Goal: Information Seeking & Learning: Find contact information

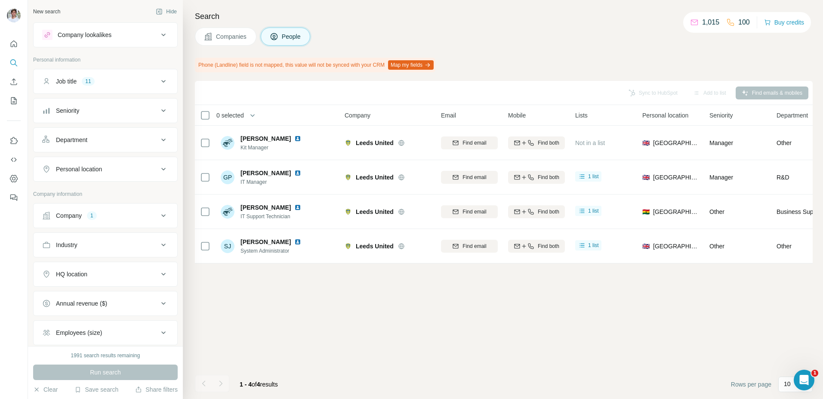
click at [107, 216] on div "Company 1" at bounding box center [100, 215] width 116 height 9
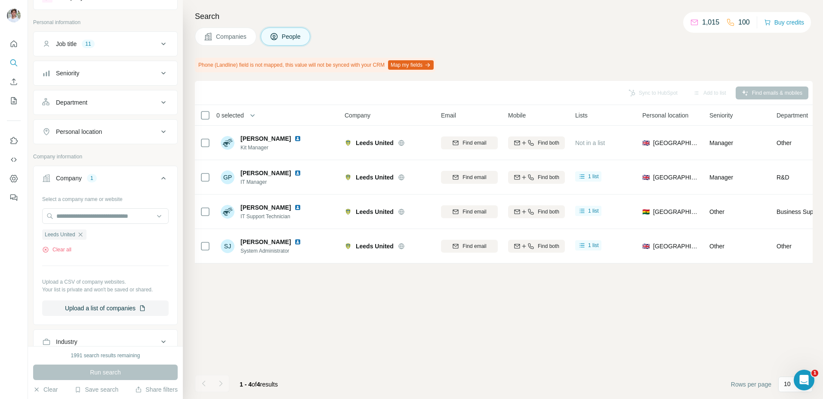
scroll to position [52, 0]
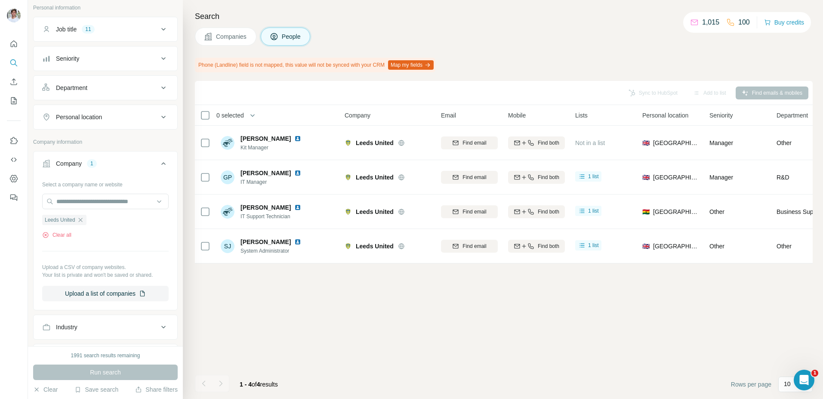
drag, startPoint x: 82, startPoint y: 222, endPoint x: 83, endPoint y: 215, distance: 7.8
click at [82, 222] on icon "button" at bounding box center [80, 219] width 7 height 7
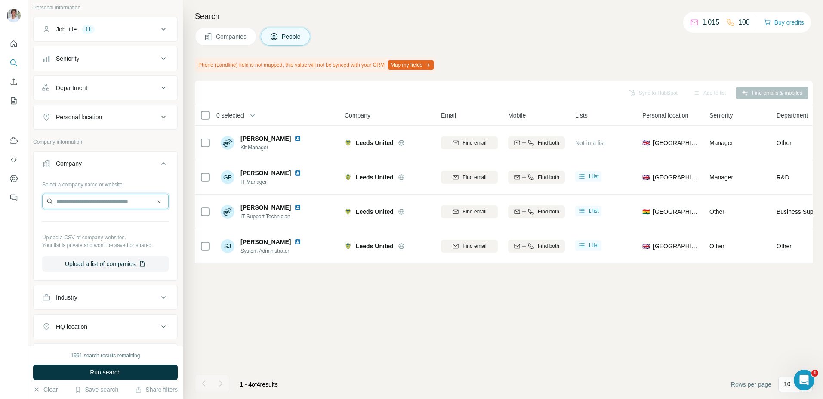
click at [86, 207] on input "text" at bounding box center [105, 201] width 126 height 15
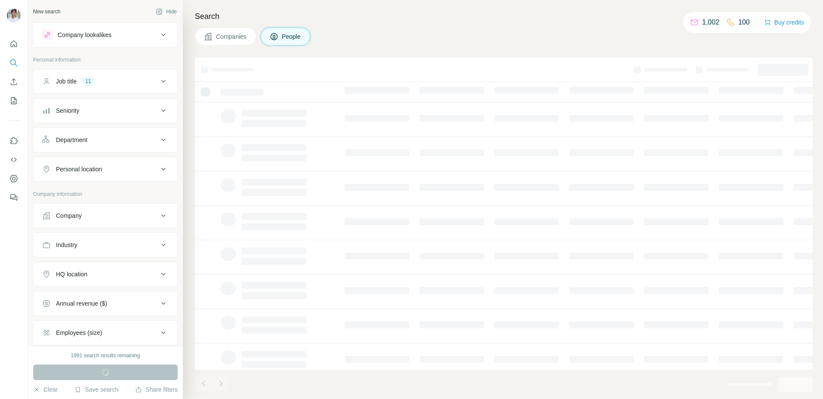
click at [87, 209] on button "Company" at bounding box center [106, 215] width 144 height 21
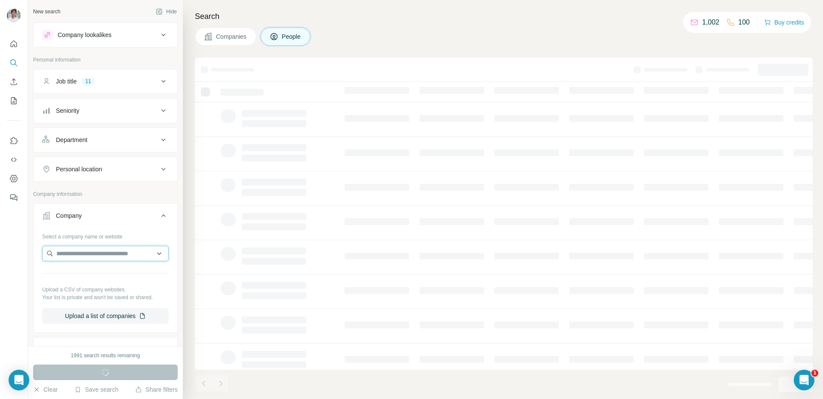
click at [96, 251] on input "text" at bounding box center [105, 253] width 126 height 15
paste input "**********"
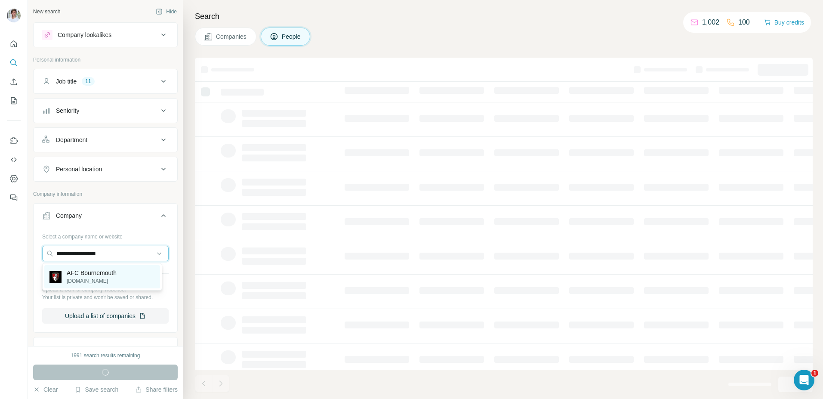
type input "**********"
click at [99, 277] on p "[DOMAIN_NAME]" at bounding box center [92, 281] width 50 height 8
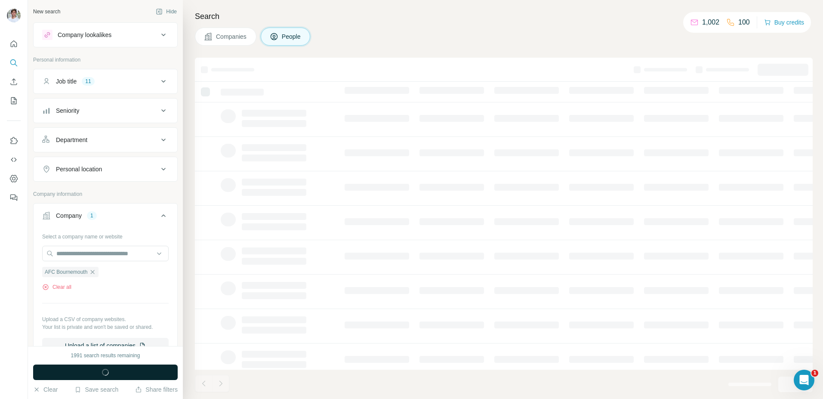
click at [128, 373] on button "Run search" at bounding box center [105, 371] width 145 height 15
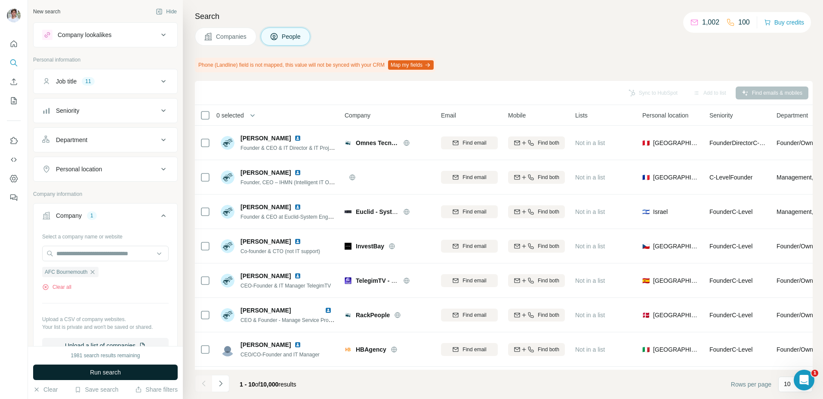
click at [130, 374] on button "Run search" at bounding box center [105, 371] width 145 height 15
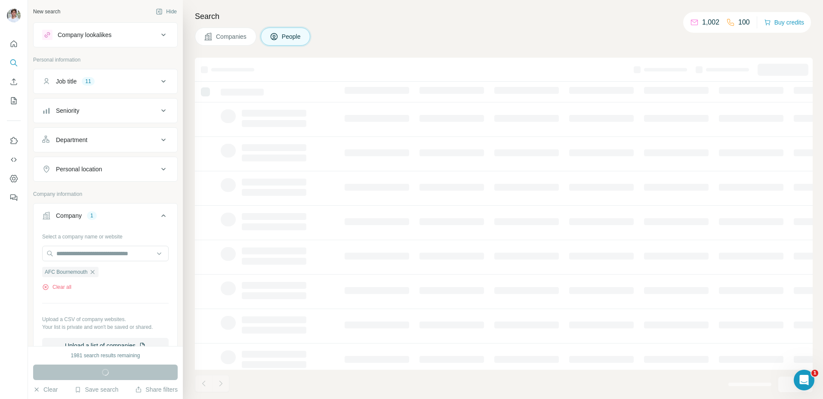
click at [399, 41] on div "Companies People" at bounding box center [504, 37] width 618 height 18
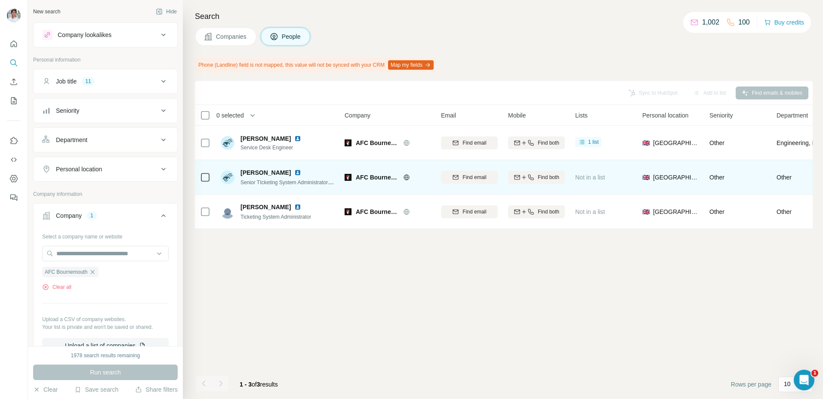
click at [294, 169] on img at bounding box center [297, 172] width 7 height 7
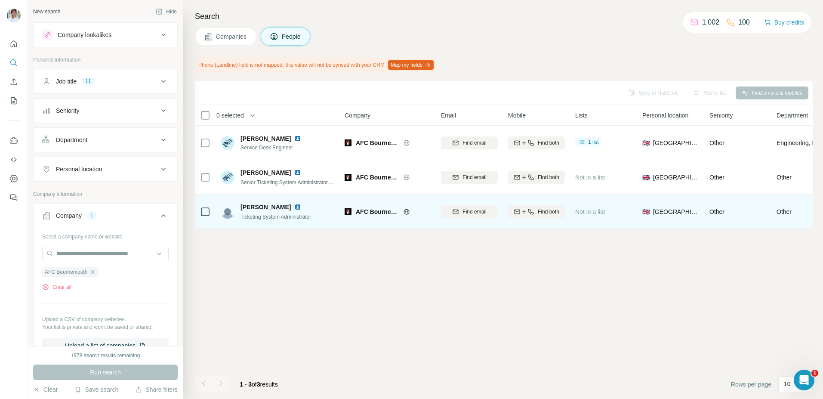
click at [294, 206] on img at bounding box center [297, 206] width 7 height 7
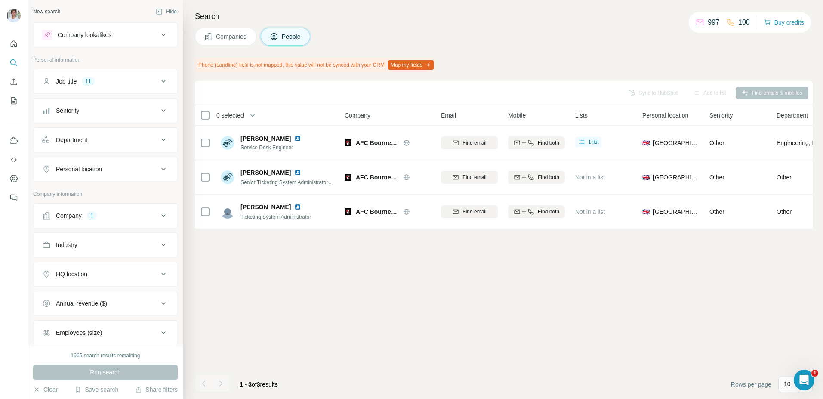
click at [102, 216] on div "Company 1" at bounding box center [100, 215] width 116 height 9
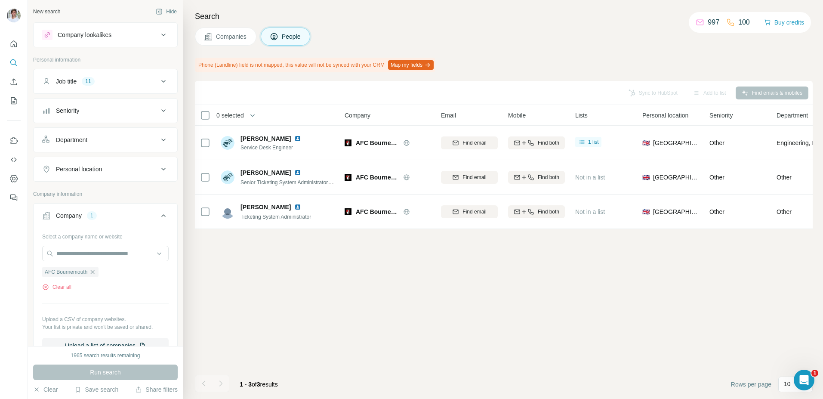
click at [93, 271] on icon "button" at bounding box center [92, 271] width 7 height 7
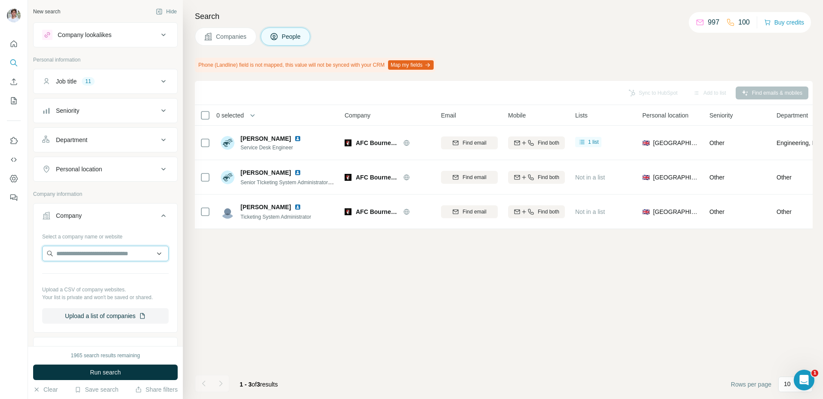
click at [93, 256] on input "text" at bounding box center [105, 253] width 126 height 15
paste input "**********"
drag, startPoint x: 78, startPoint y: 254, endPoint x: 53, endPoint y: 250, distance: 24.8
click at [53, 250] on input "**********" at bounding box center [105, 253] width 126 height 15
click at [110, 255] on input "**********" at bounding box center [105, 253] width 126 height 15
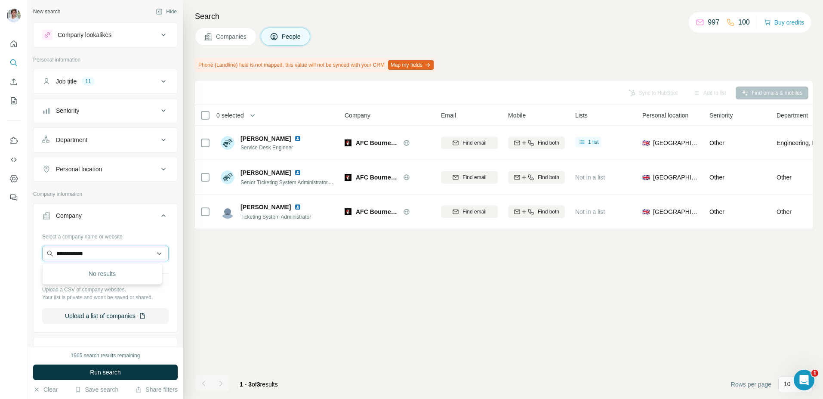
click at [65, 252] on input "**********" at bounding box center [105, 253] width 126 height 15
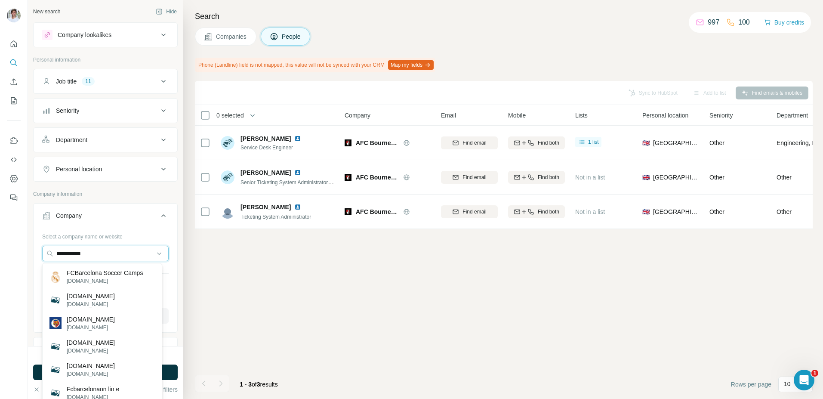
paste input "**********"
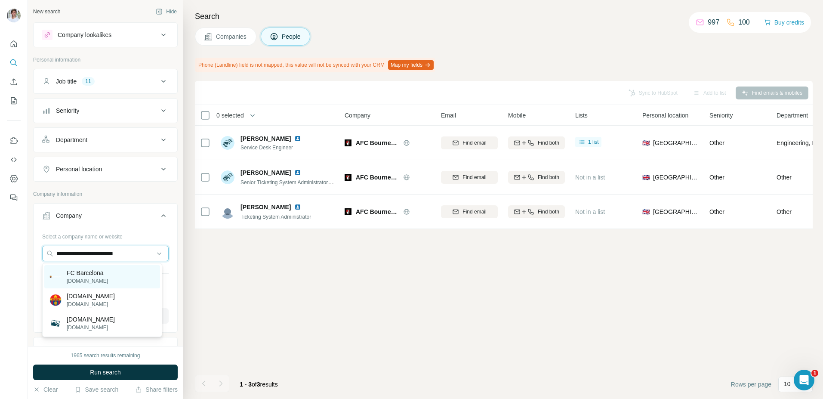
type input "**********"
click at [114, 283] on div "FC Barcelona fcbarcelona.com" at bounding box center [102, 276] width 116 height 23
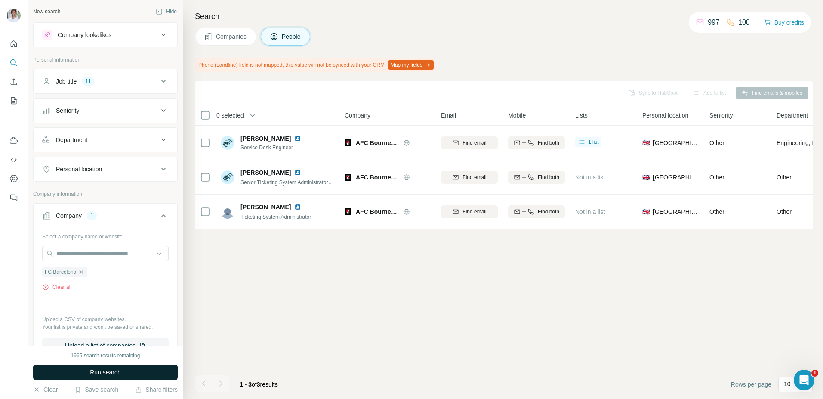
click at [126, 374] on button "Run search" at bounding box center [105, 371] width 145 height 15
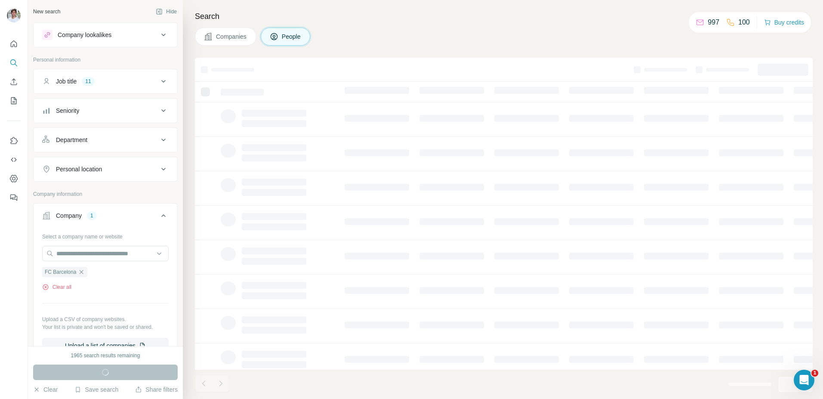
click at [235, 40] on span "Companies" at bounding box center [231, 36] width 31 height 9
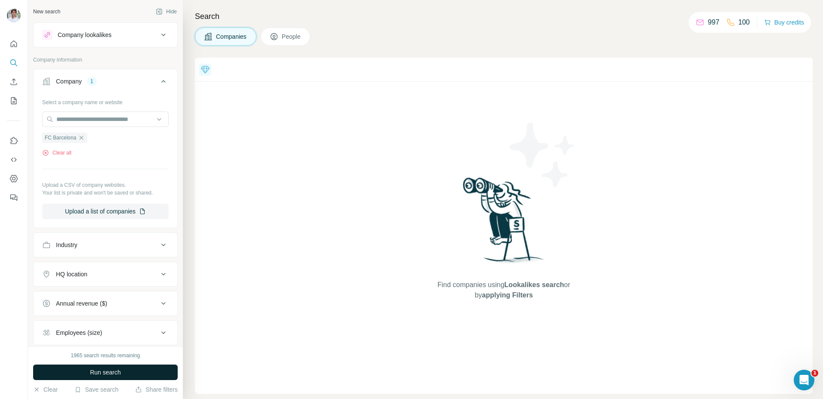
click at [127, 373] on button "Run search" at bounding box center [105, 371] width 145 height 15
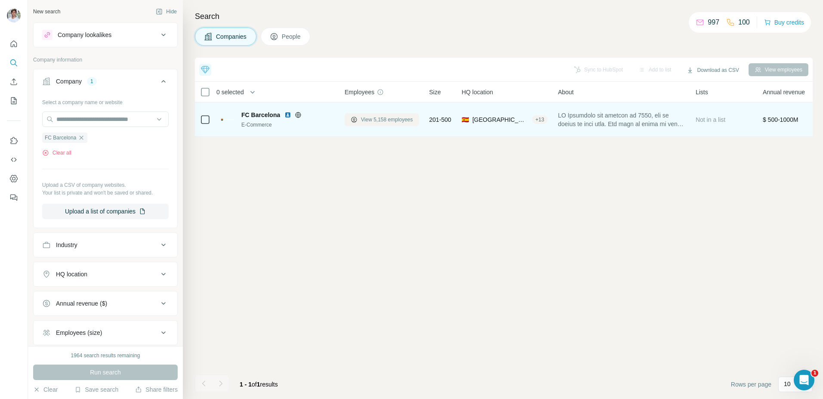
click at [359, 118] on button "View 5,158 employees" at bounding box center [382, 119] width 74 height 13
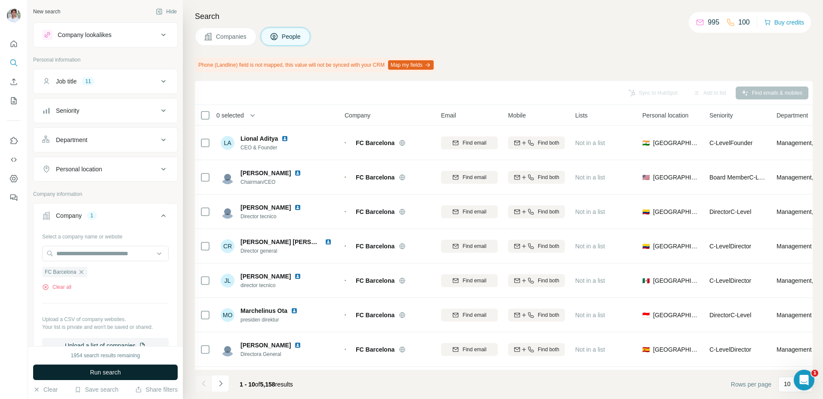
click at [135, 370] on button "Run search" at bounding box center [105, 371] width 145 height 15
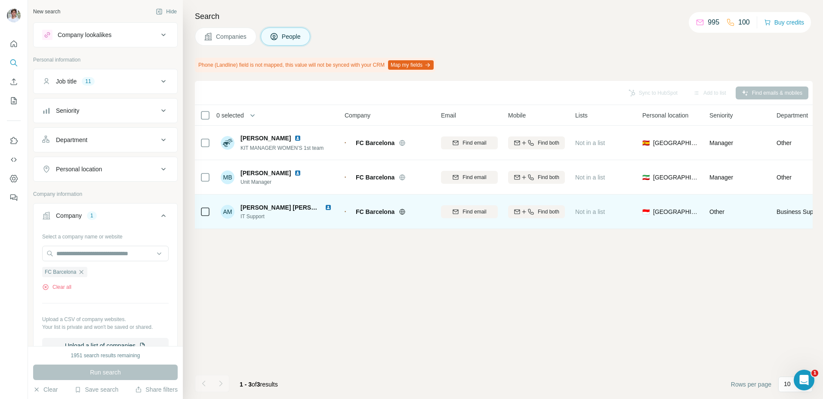
click at [328, 207] on img at bounding box center [328, 207] width 7 height 7
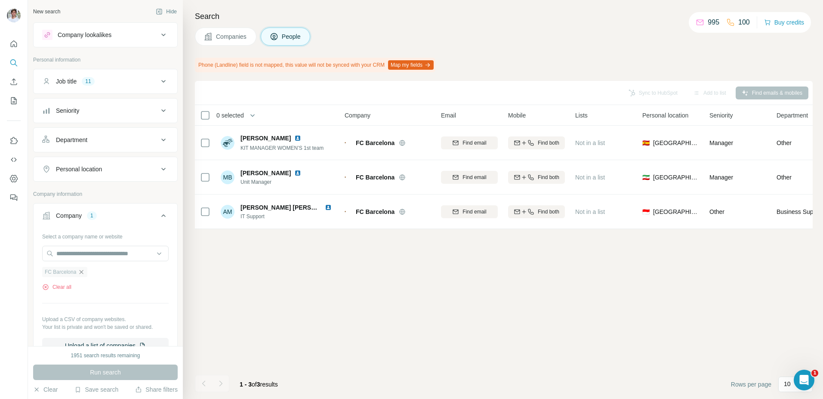
click at [82, 271] on icon "button" at bounding box center [81, 271] width 7 height 7
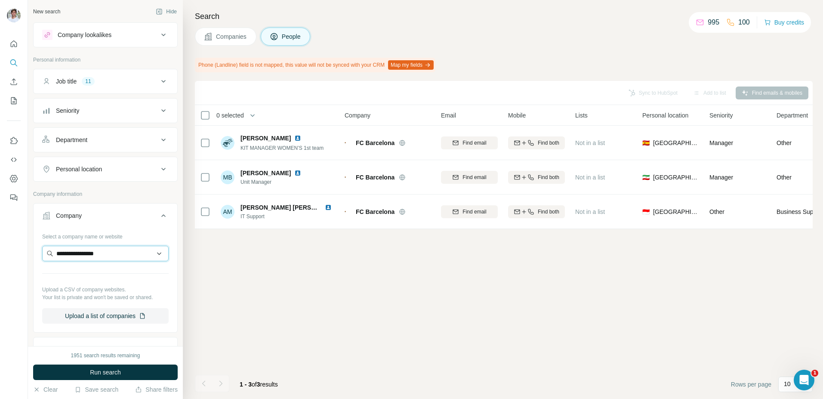
click at [84, 254] on input "**********" at bounding box center [105, 253] width 126 height 15
drag, startPoint x: 110, startPoint y: 254, endPoint x: 16, endPoint y: 254, distance: 93.8
click at [16, 254] on div "**********" at bounding box center [411, 199] width 823 height 399
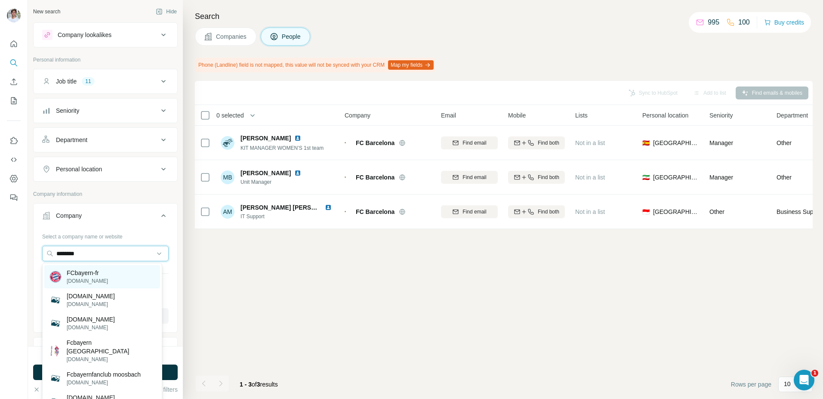
type input "********"
click at [130, 270] on div "FCbayern-fr fcbayern-fr.com" at bounding box center [102, 276] width 116 height 23
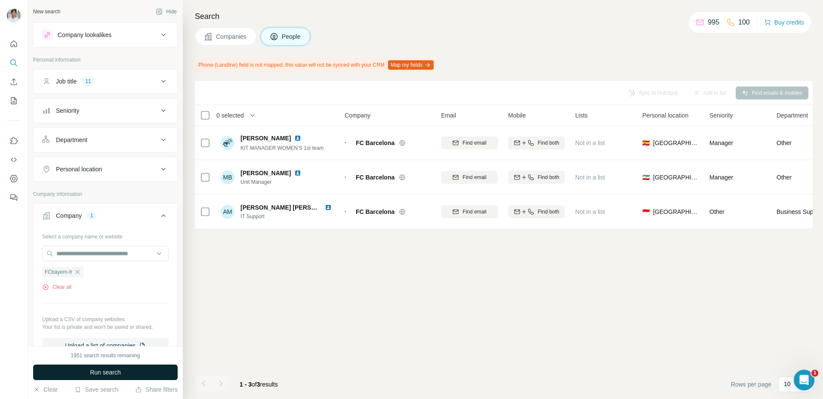
click at [139, 366] on button "Run search" at bounding box center [105, 371] width 145 height 15
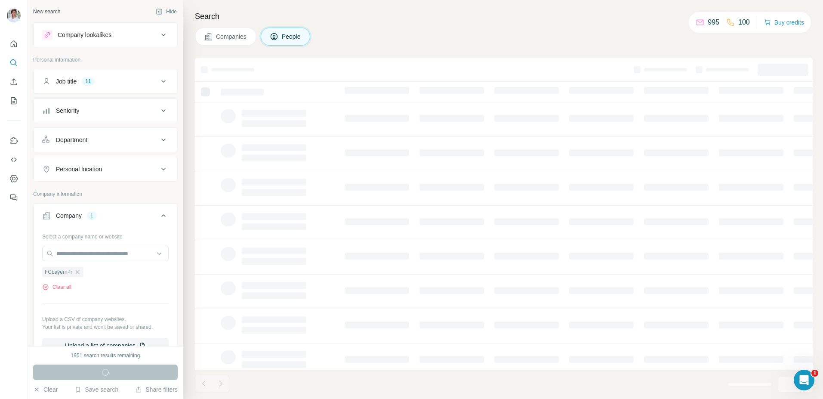
click at [246, 40] on span "Companies" at bounding box center [231, 36] width 31 height 9
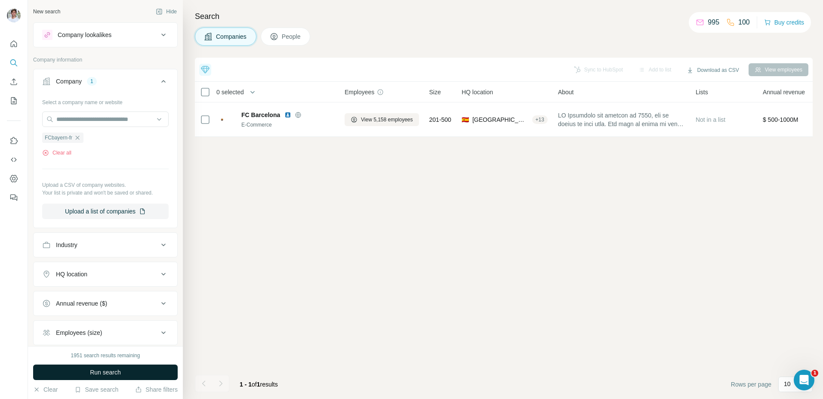
click at [129, 368] on button "Run search" at bounding box center [105, 371] width 145 height 15
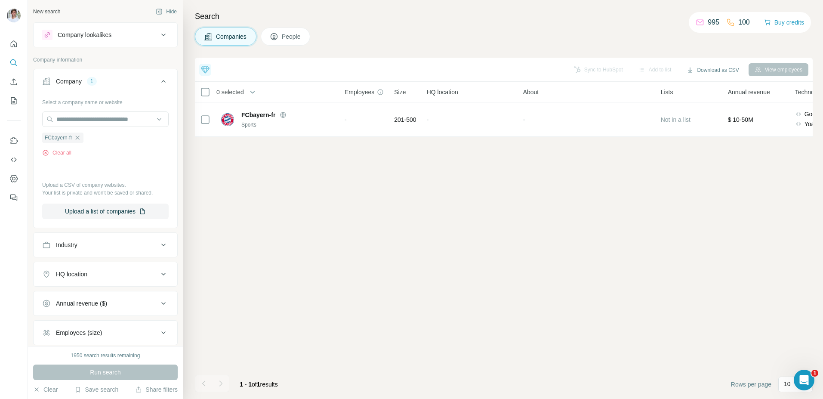
click at [302, 35] on span "People" at bounding box center [292, 36] width 20 height 9
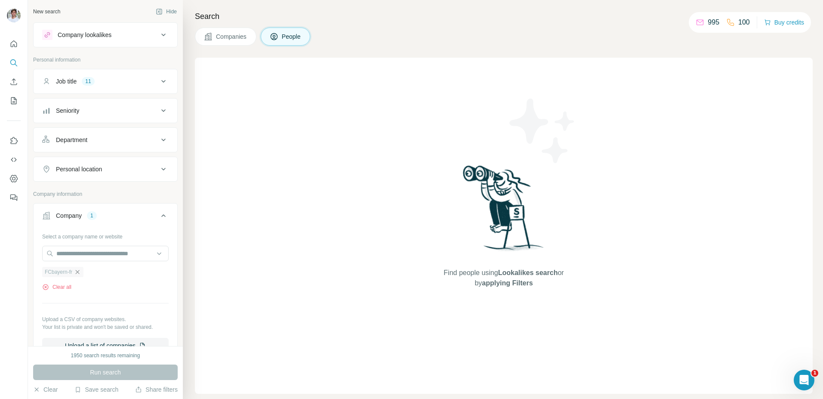
click at [81, 274] on icon "button" at bounding box center [77, 271] width 7 height 7
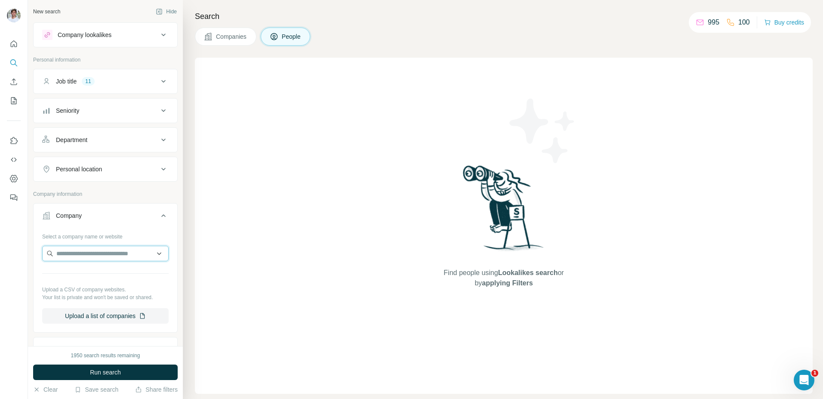
click at [83, 257] on input "text" at bounding box center [105, 253] width 126 height 15
paste input "**********"
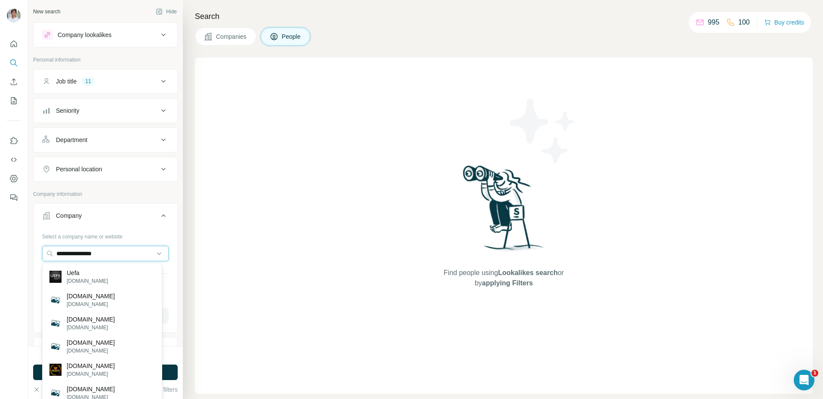
type input "**********"
click at [103, 277] on div "Uefa uefa.com" at bounding box center [102, 276] width 116 height 23
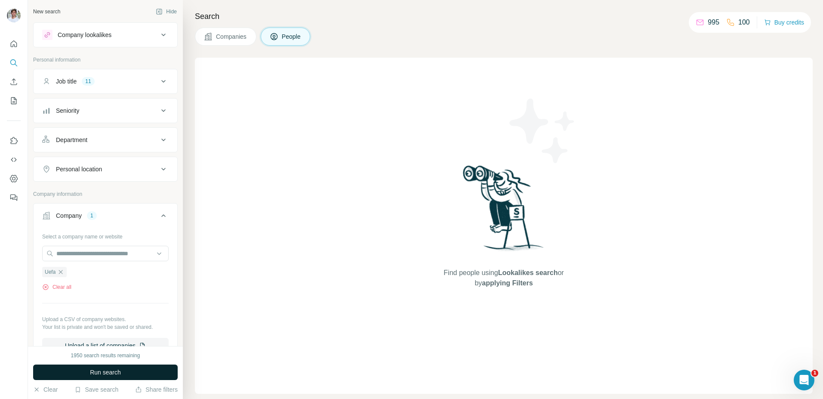
click at [117, 370] on span "Run search" at bounding box center [105, 372] width 31 height 9
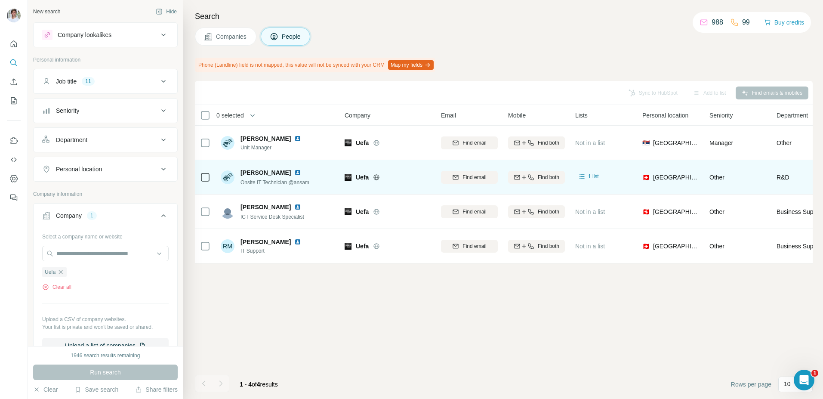
click at [294, 171] on img at bounding box center [297, 172] width 7 height 7
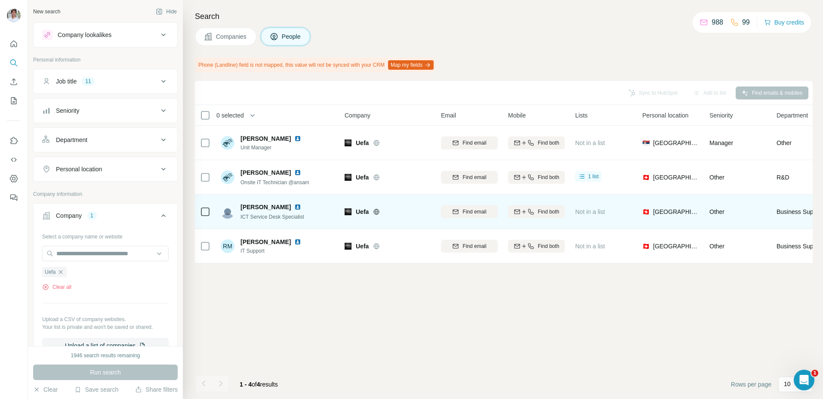
click at [294, 204] on img at bounding box center [297, 206] width 7 height 7
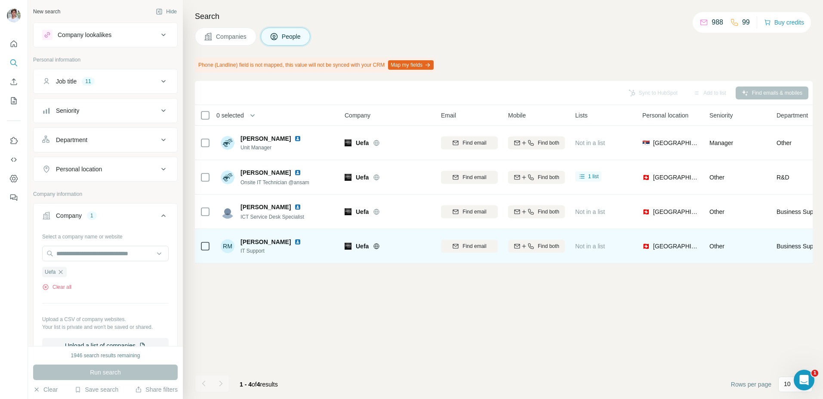
click at [285, 229] on td "RM Roger Moumy IT Support" at bounding box center [278, 246] width 125 height 34
click at [294, 238] on img at bounding box center [297, 241] width 7 height 7
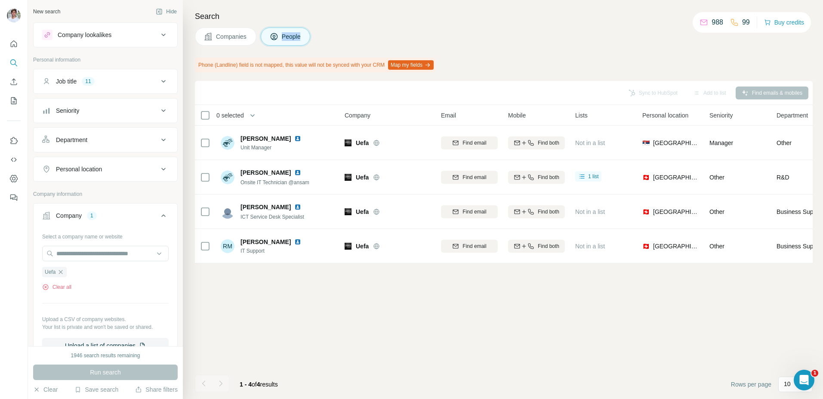
click at [414, 32] on div "Companies People" at bounding box center [504, 37] width 618 height 18
click at [61, 276] on div "Uefa Clear all" at bounding box center [105, 276] width 126 height 30
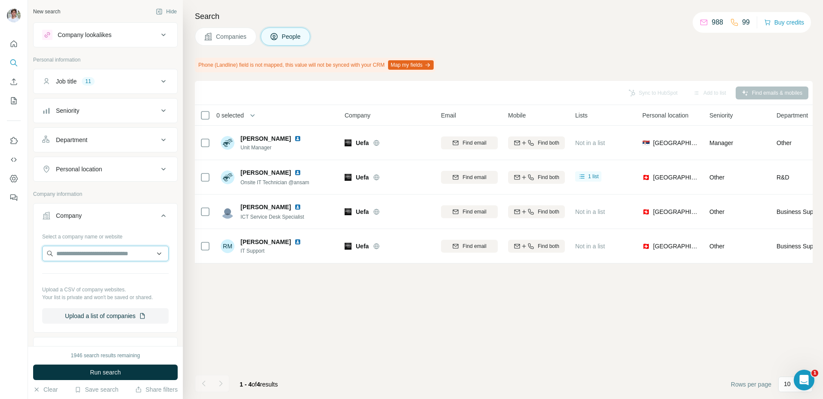
click at [84, 252] on input "text" at bounding box center [105, 253] width 126 height 15
type input "**********"
click at [124, 283] on div "LG Ad Solutions lgads.tv" at bounding box center [102, 276] width 116 height 23
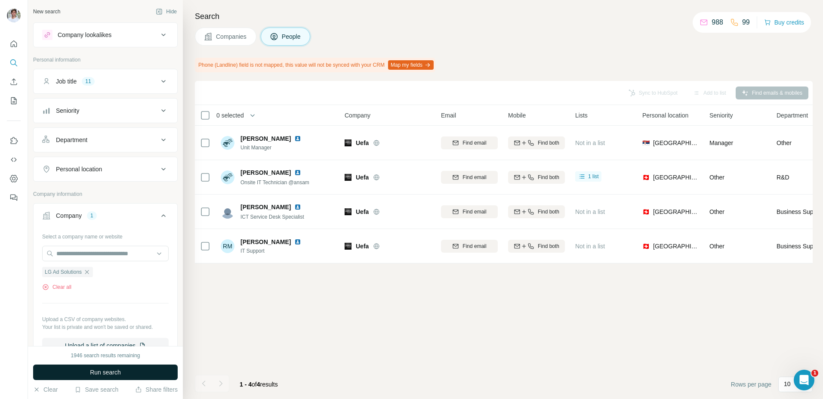
click at [110, 364] on div "1946 search results remaining Run search Clear Save search Share filters" at bounding box center [105, 372] width 155 height 53
click at [110, 365] on button "Run search" at bounding box center [105, 371] width 145 height 15
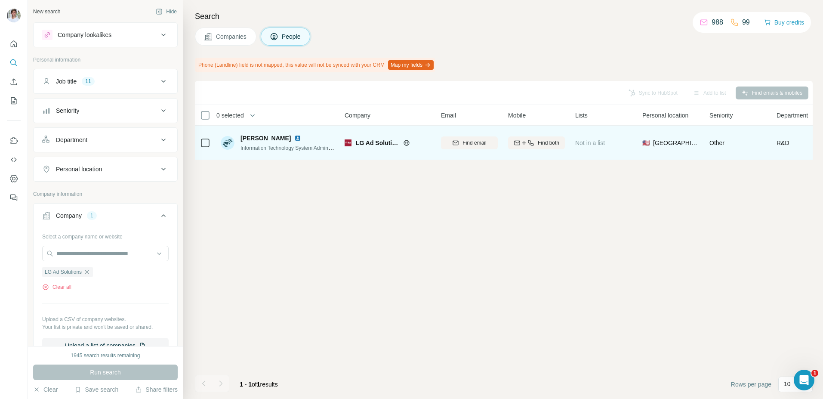
click at [294, 138] on img at bounding box center [297, 138] width 7 height 7
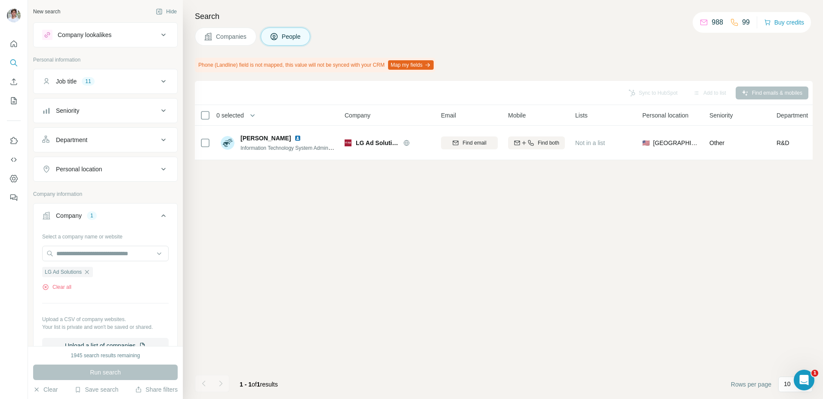
drag, startPoint x: 231, startPoint y: 50, endPoint x: 231, endPoint y: 41, distance: 9.1
click at [231, 49] on div "Search Companies People Phone (Landline) field is not mapped, this value will n…" at bounding box center [503, 199] width 640 height 399
click at [231, 41] on button "Companies" at bounding box center [226, 37] width 62 height 18
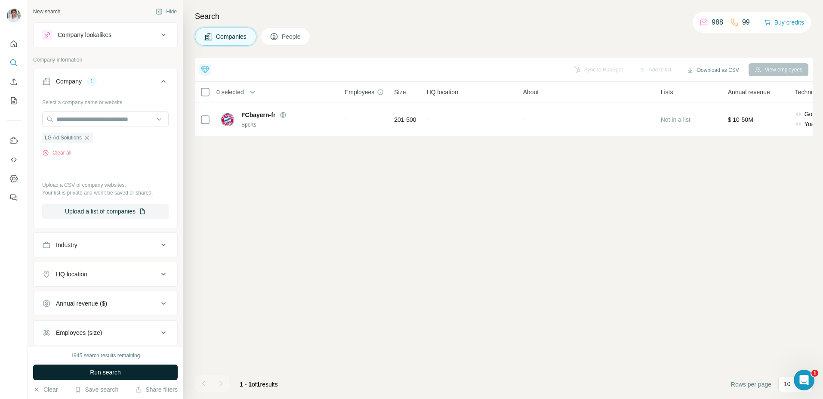
click at [153, 368] on button "Run search" at bounding box center [105, 371] width 145 height 15
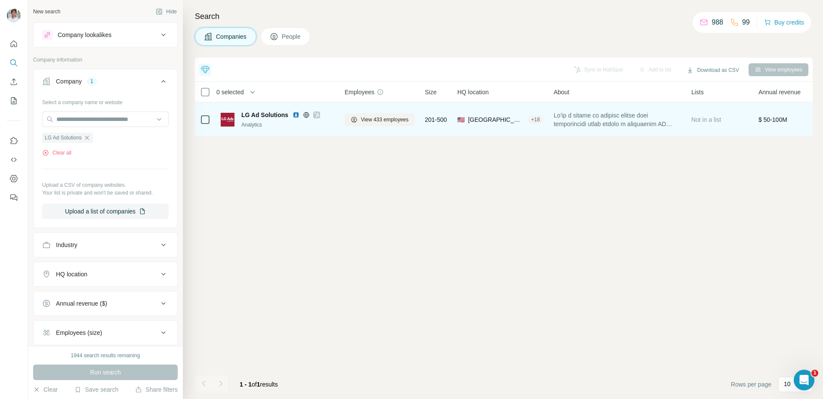
drag, startPoint x: 293, startPoint y: 113, endPoint x: 302, endPoint y: 110, distance: 9.1
click at [293, 113] on img at bounding box center [296, 114] width 7 height 7
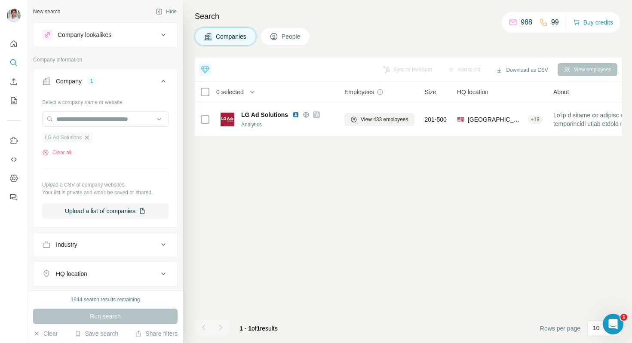
click at [89, 138] on icon "button" at bounding box center [87, 138] width 4 height 4
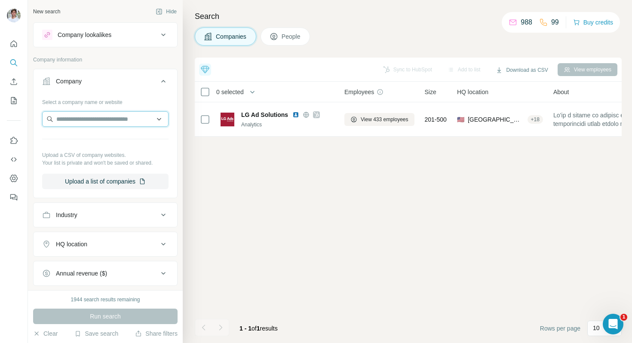
click at [102, 124] on input "text" at bounding box center [105, 118] width 126 height 15
paste input "**********"
type input "**********"
click at [101, 139] on div "Aston Villa avfc.co.uk" at bounding box center [105, 142] width 122 height 23
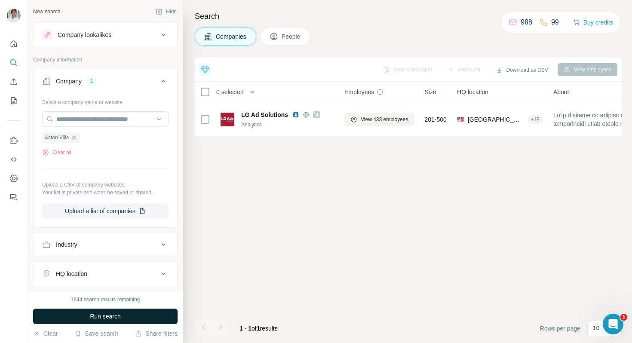
click at [105, 311] on button "Run search" at bounding box center [105, 316] width 145 height 15
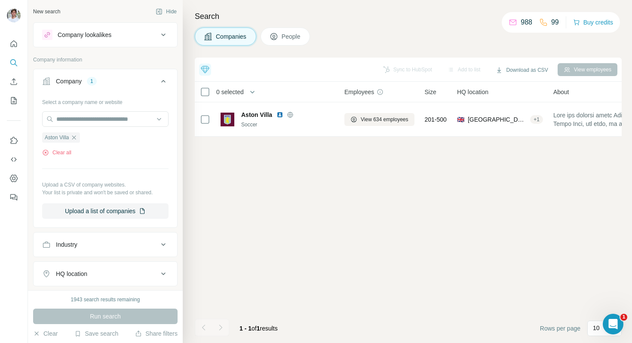
click at [342, 36] on div "Companies People" at bounding box center [408, 37] width 427 height 18
click at [75, 138] on icon "button" at bounding box center [74, 137] width 7 height 7
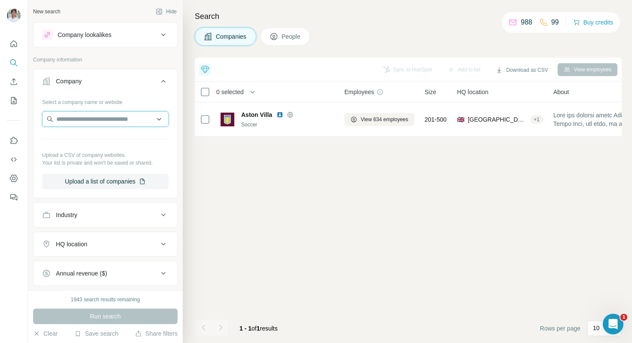
click at [92, 122] on input "text" at bounding box center [105, 118] width 126 height 15
paste input "**********"
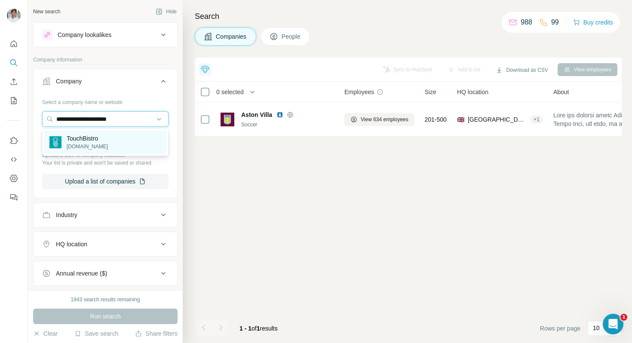
type input "**********"
click at [88, 136] on p "TouchBistro" at bounding box center [87, 138] width 41 height 9
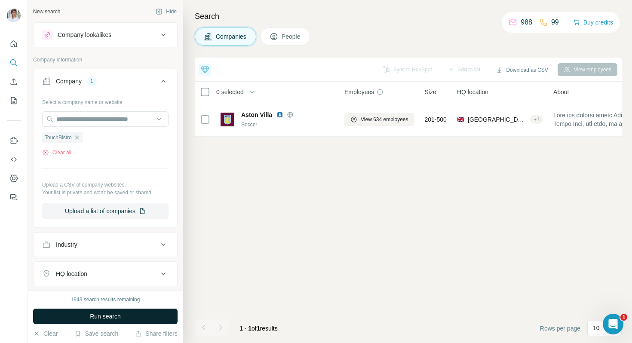
click at [103, 309] on button "Run search" at bounding box center [105, 316] width 145 height 15
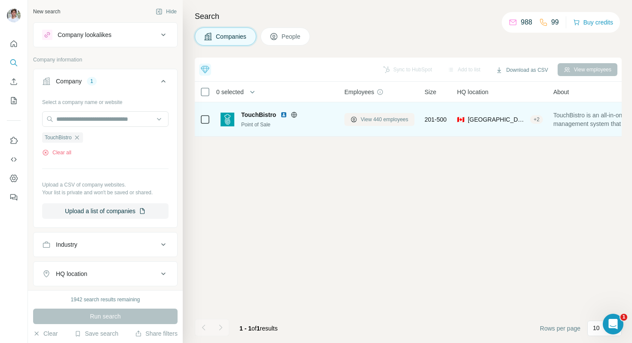
click at [380, 122] on span "View 440 employees" at bounding box center [385, 120] width 48 height 8
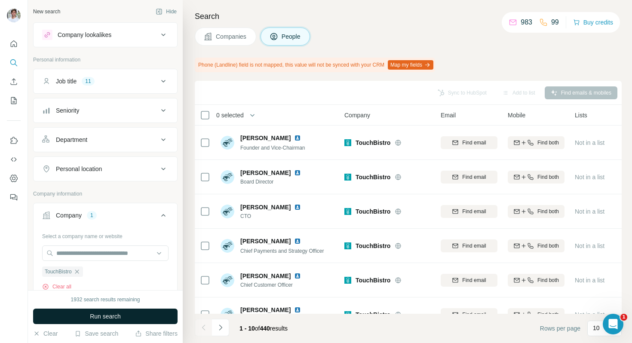
click at [154, 311] on button "Run search" at bounding box center [105, 316] width 145 height 15
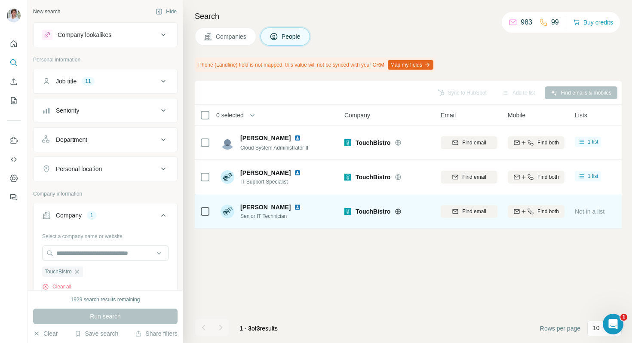
click at [294, 209] on img at bounding box center [297, 207] width 7 height 7
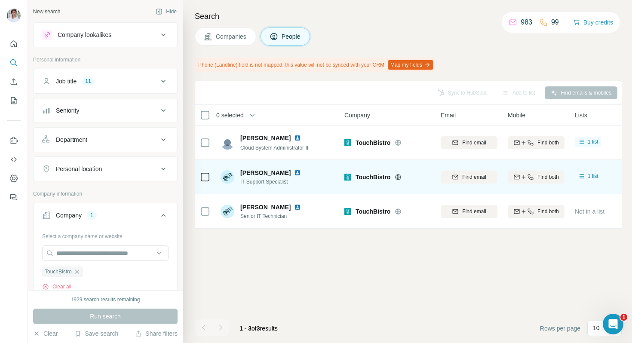
click at [294, 170] on img at bounding box center [297, 172] width 7 height 7
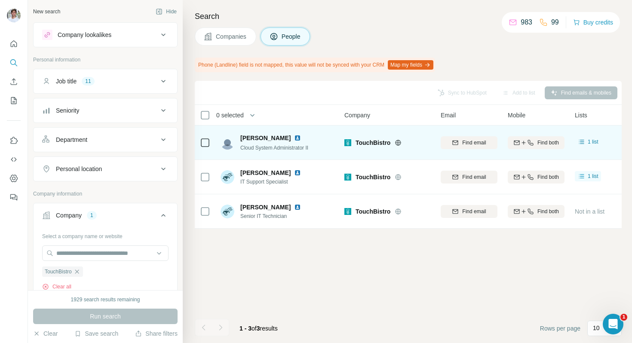
click at [294, 138] on img at bounding box center [297, 138] width 7 height 7
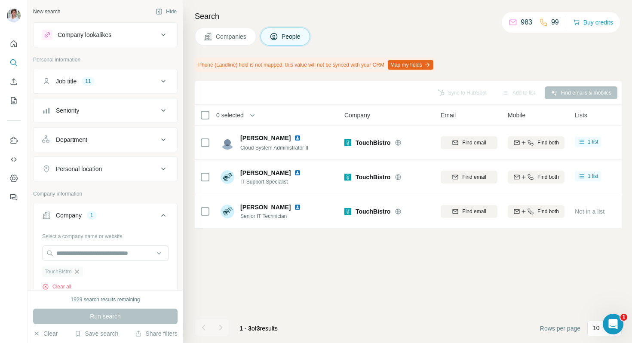
click at [79, 272] on icon "button" at bounding box center [77, 271] width 7 height 7
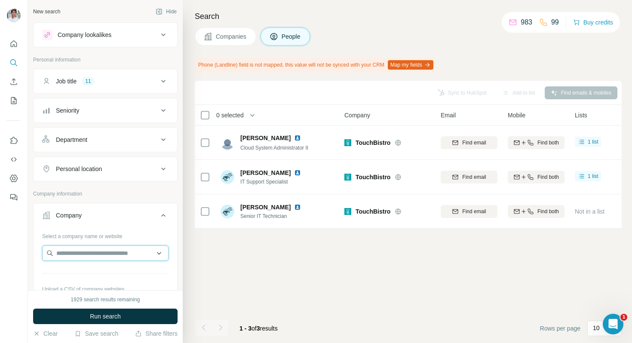
click at [82, 261] on input "text" at bounding box center [105, 253] width 126 height 15
paste input "**********"
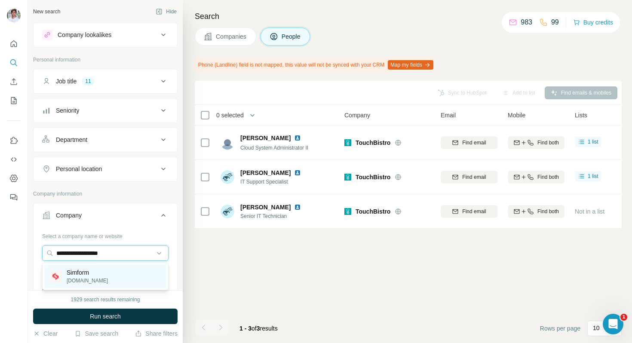
type input "**********"
click at [106, 272] on div "Simform simform.com" at bounding box center [105, 276] width 122 height 23
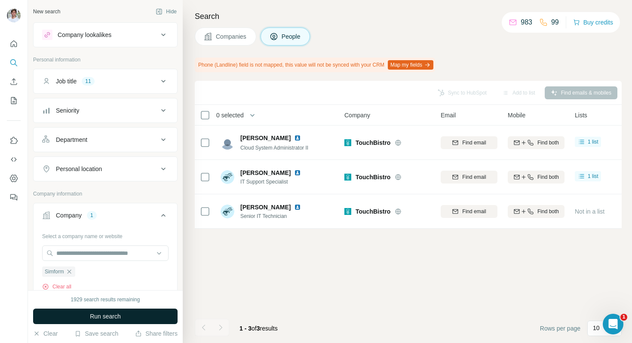
click at [110, 312] on span "Run search" at bounding box center [105, 316] width 31 height 9
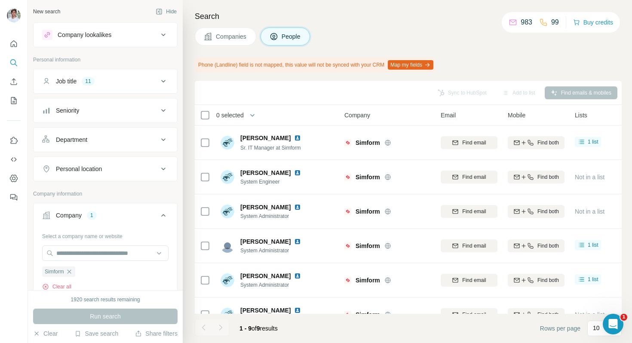
click at [244, 45] on button "Companies" at bounding box center [226, 37] width 62 height 18
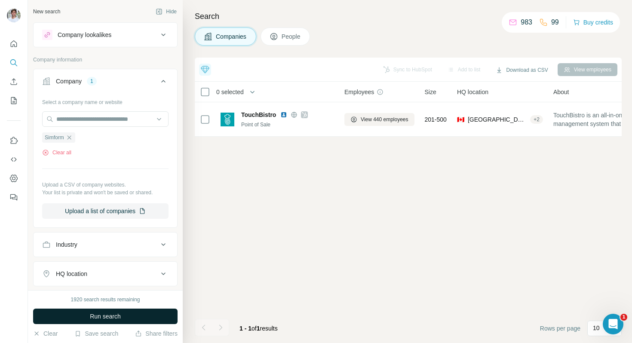
click at [136, 312] on button "Run search" at bounding box center [105, 316] width 145 height 15
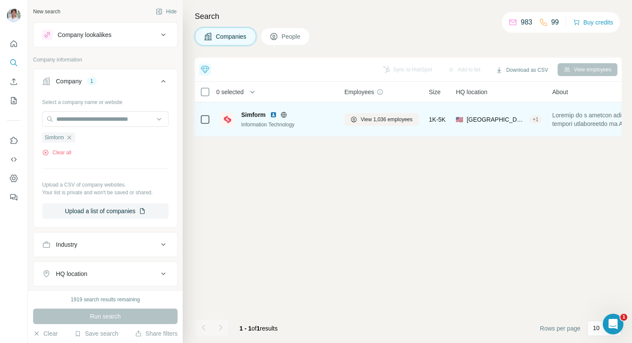
click at [273, 118] on div "Simform" at bounding box center [287, 115] width 93 height 9
click at [272, 116] on img at bounding box center [273, 114] width 7 height 7
click at [355, 116] on icon at bounding box center [354, 119] width 7 height 7
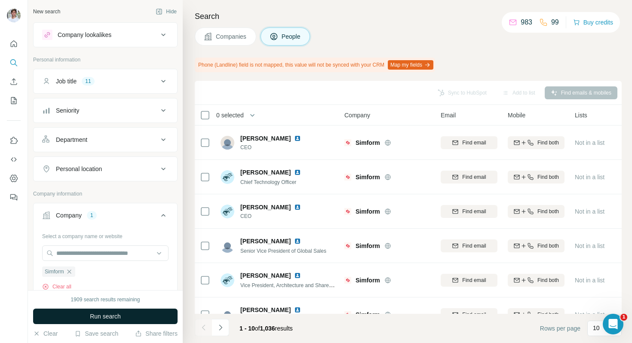
click at [105, 315] on span "Run search" at bounding box center [105, 316] width 31 height 9
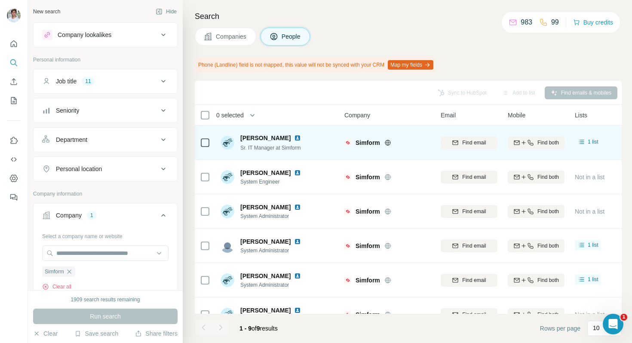
click at [294, 136] on img at bounding box center [297, 138] width 7 height 7
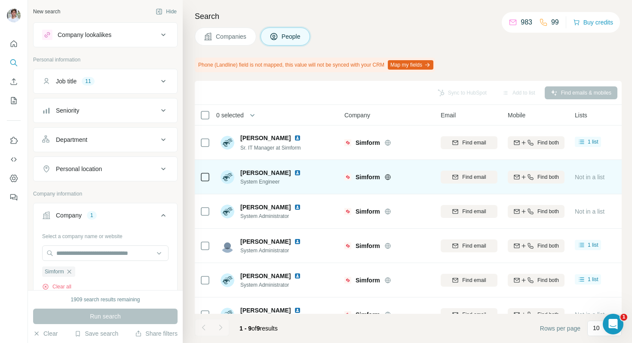
click at [298, 172] on img at bounding box center [297, 172] width 7 height 7
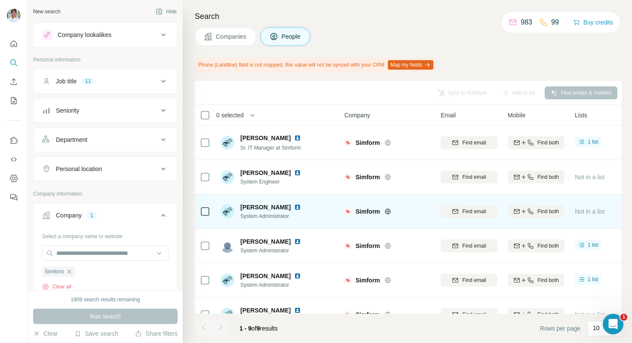
click at [294, 209] on img at bounding box center [297, 207] width 7 height 7
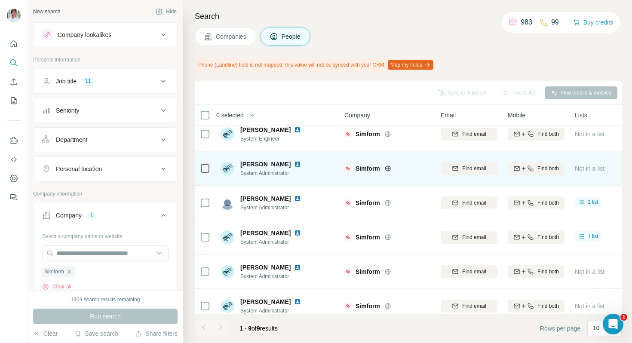
scroll to position [49, 0]
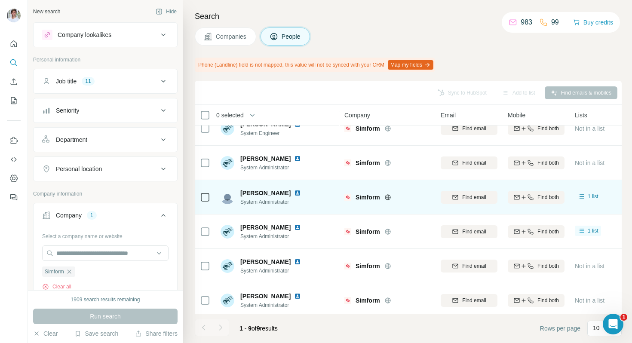
click at [294, 194] on img at bounding box center [297, 193] width 7 height 7
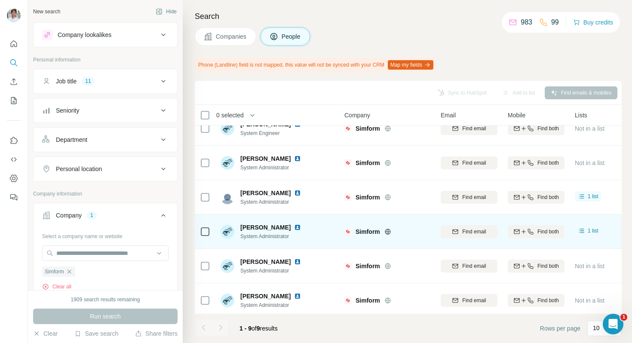
click at [294, 227] on img at bounding box center [297, 227] width 7 height 7
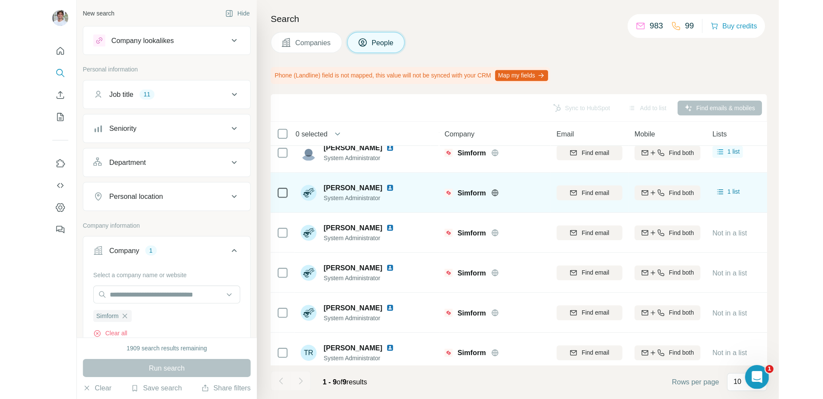
scroll to position [121, 0]
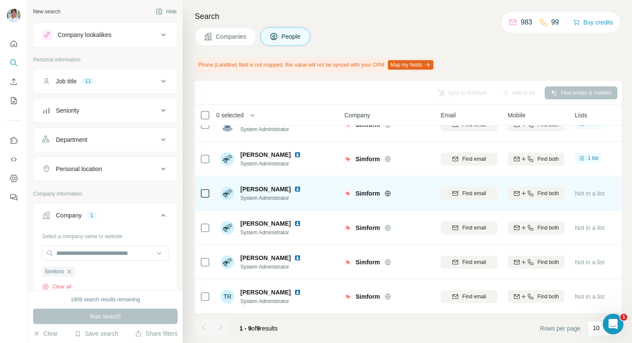
click at [296, 189] on img at bounding box center [297, 189] width 7 height 7
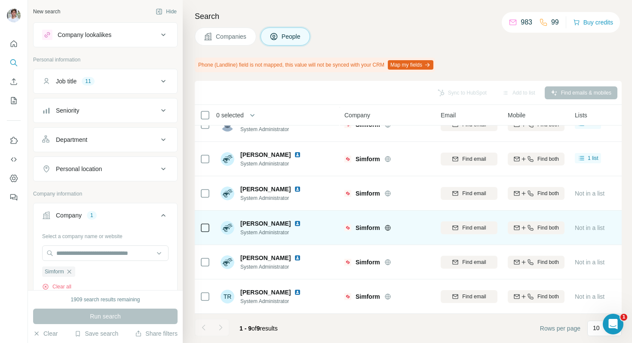
click at [301, 225] on img at bounding box center [297, 223] width 7 height 7
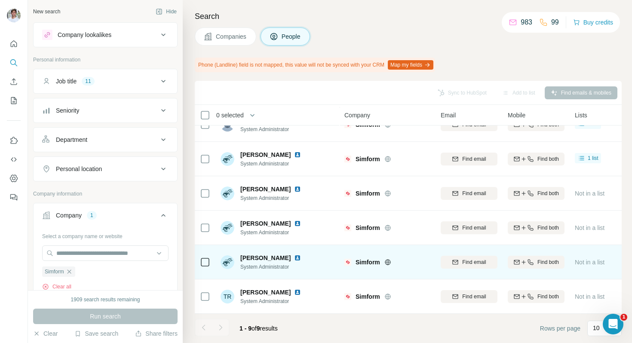
click at [294, 258] on img at bounding box center [297, 258] width 7 height 7
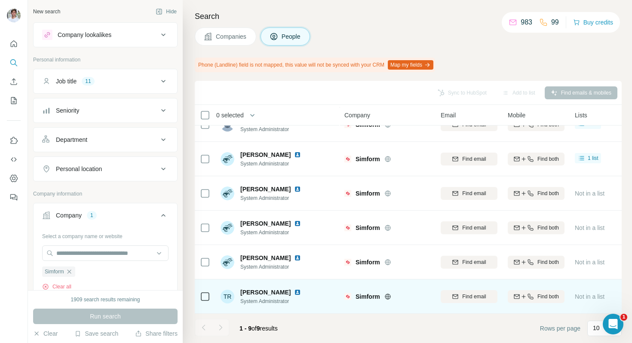
click at [304, 290] on div at bounding box center [299, 292] width 10 height 7
click at [300, 291] on img at bounding box center [297, 292] width 7 height 7
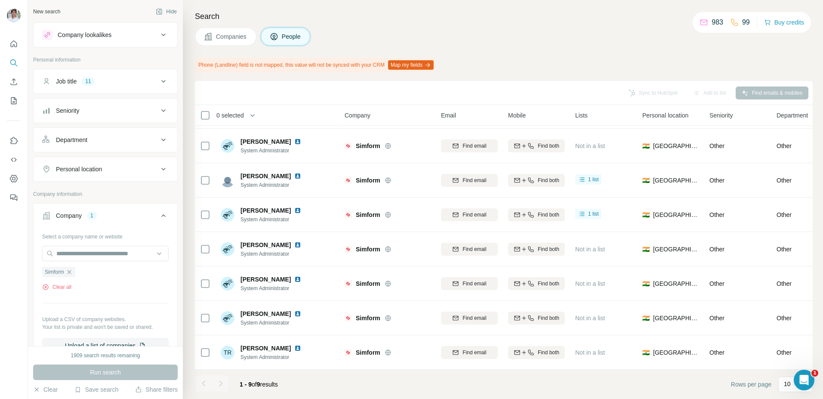
scroll to position [71, 0]
click at [68, 275] on icon "button" at bounding box center [69, 271] width 7 height 7
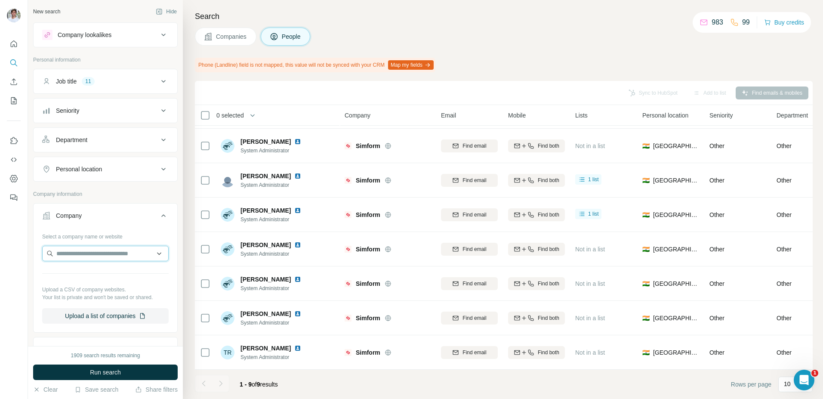
click at [77, 256] on input "text" at bounding box center [105, 253] width 126 height 15
paste input "**********"
click at [77, 254] on input "**********" at bounding box center [105, 253] width 126 height 15
type input "**********"
drag, startPoint x: 87, startPoint y: 277, endPoint x: 92, endPoint y: 291, distance: 15.3
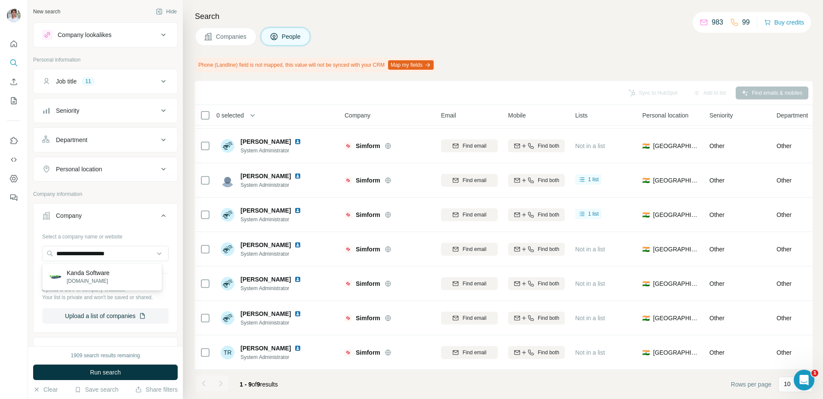
click at [87, 277] on p "kandasoft.com" at bounding box center [88, 281] width 43 height 8
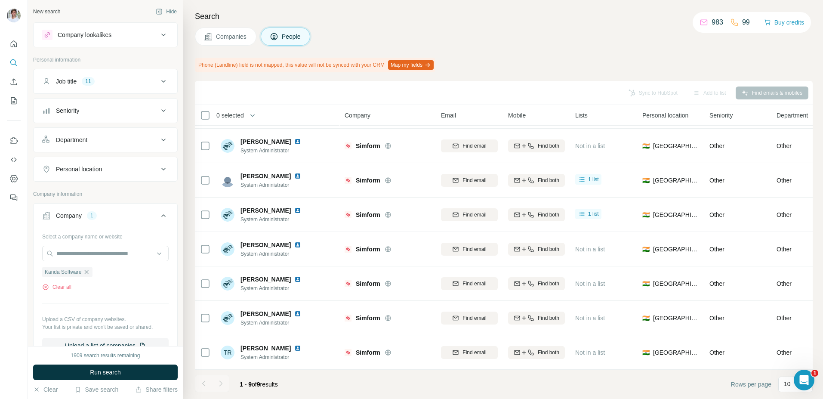
click at [121, 372] on span "Run search" at bounding box center [105, 372] width 31 height 9
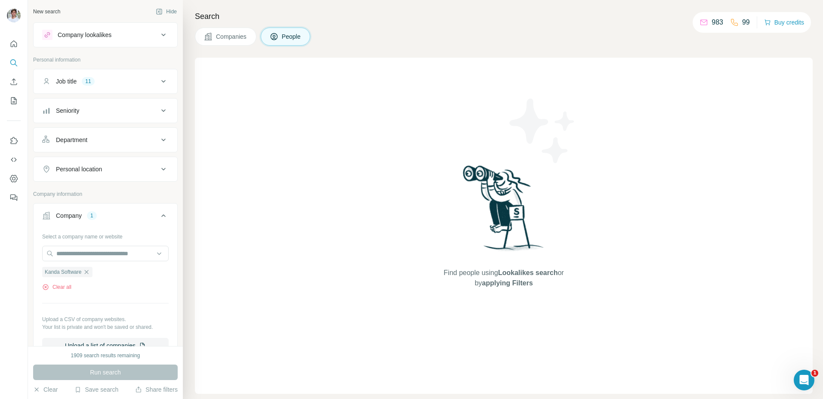
click at [239, 30] on button "Companies" at bounding box center [226, 37] width 62 height 18
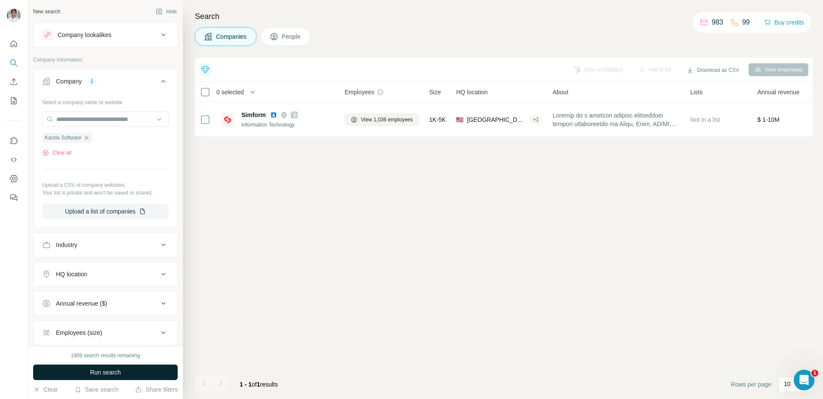
click at [120, 376] on button "Run search" at bounding box center [105, 371] width 145 height 15
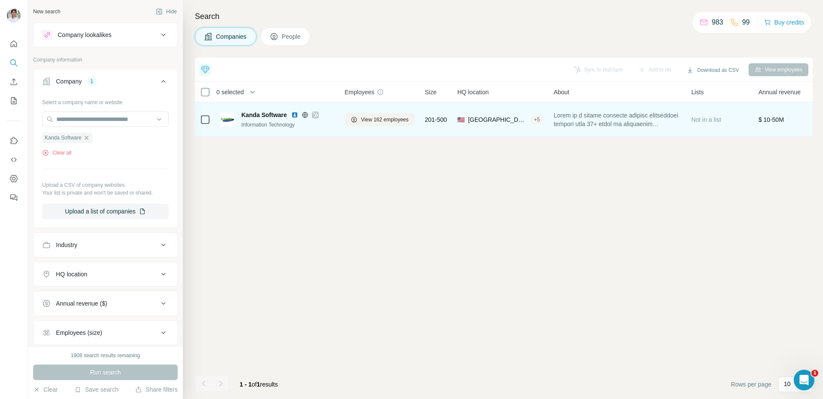
click at [296, 116] on img at bounding box center [294, 114] width 7 height 7
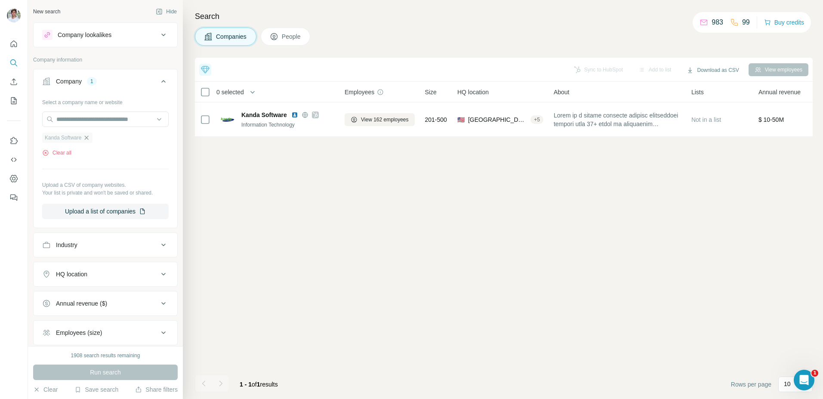
click at [88, 136] on icon "button" at bounding box center [86, 137] width 7 height 7
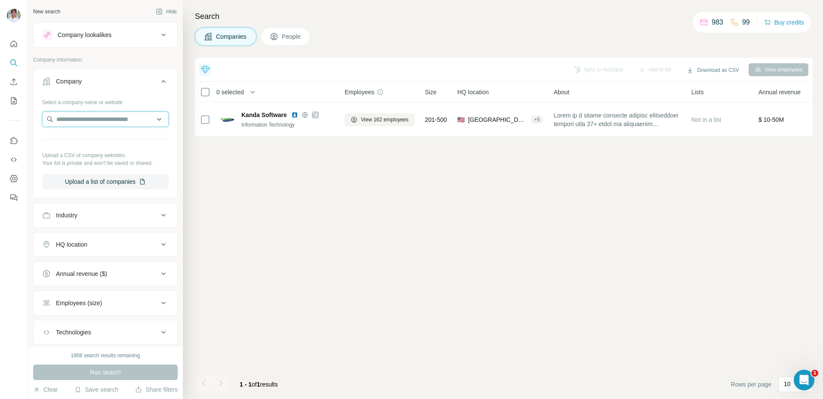
click at [89, 121] on input "text" at bounding box center [105, 118] width 126 height 15
type input "**********"
drag, startPoint x: 89, startPoint y: 136, endPoint x: 87, endPoint y: 140, distance: 4.5
click at [124, 138] on div "Dynatrace dynatrace.com" at bounding box center [102, 142] width 116 height 23
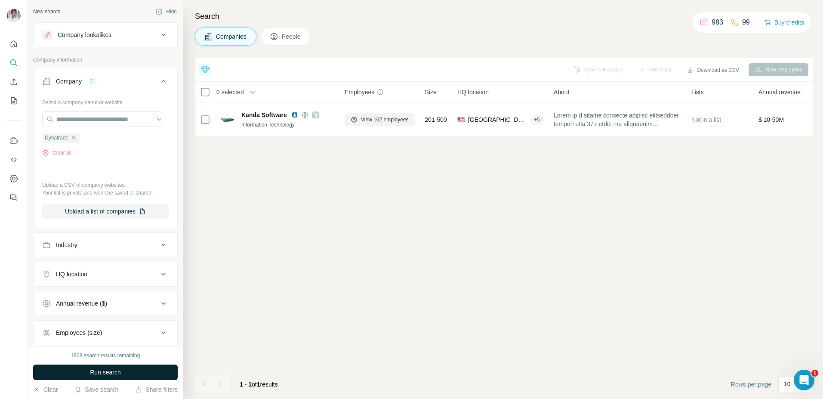
click at [104, 373] on span "Run search" at bounding box center [105, 372] width 31 height 9
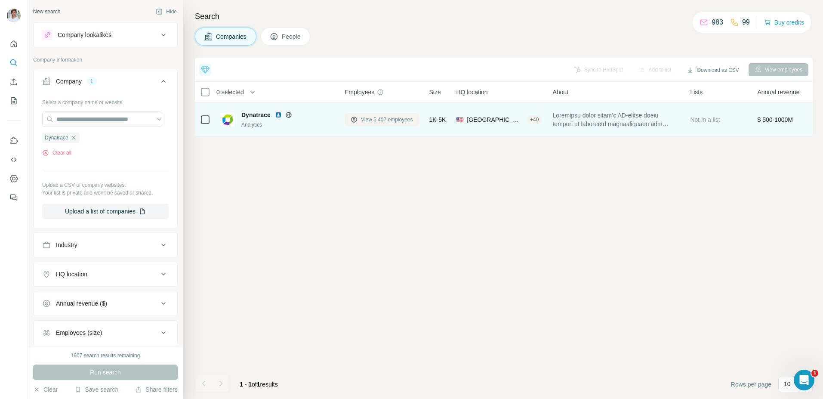
click at [360, 118] on button "View 5,407 employees" at bounding box center [382, 119] width 74 height 13
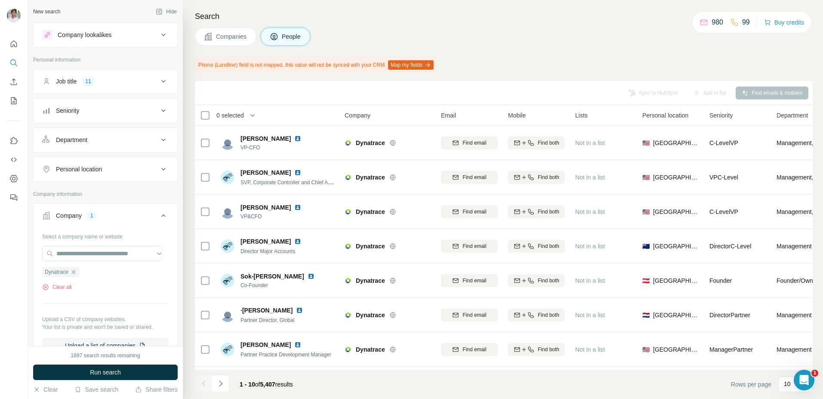
click at [116, 370] on span "Run search" at bounding box center [105, 372] width 31 height 9
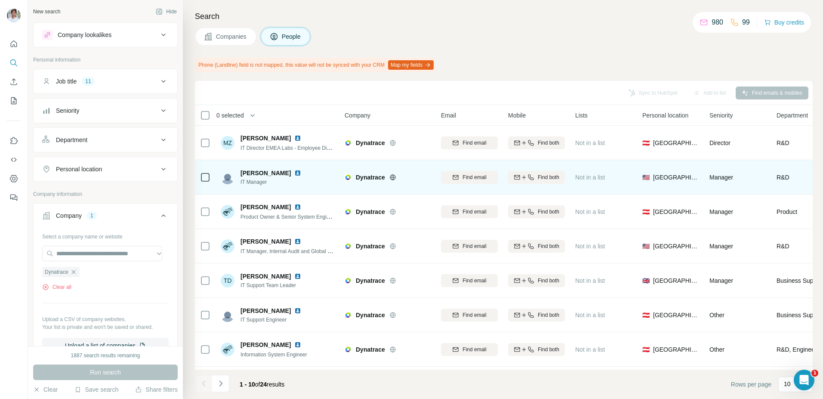
click at [294, 173] on img at bounding box center [297, 172] width 7 height 7
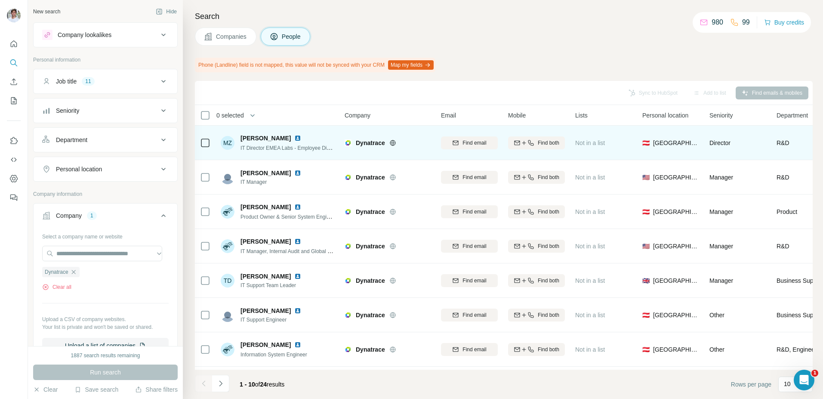
click at [301, 138] on img at bounding box center [297, 138] width 7 height 7
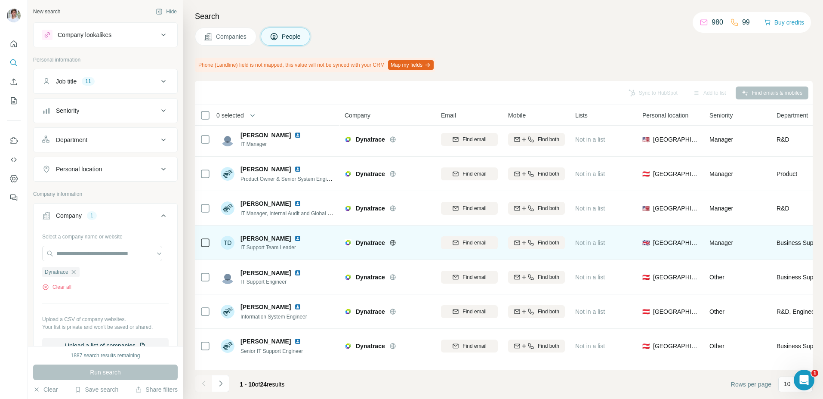
click at [294, 240] on img at bounding box center [297, 238] width 7 height 7
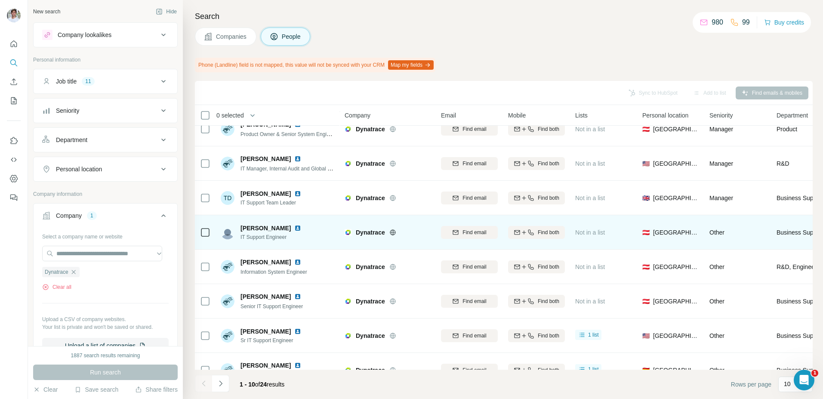
click at [294, 228] on img at bounding box center [297, 228] width 7 height 7
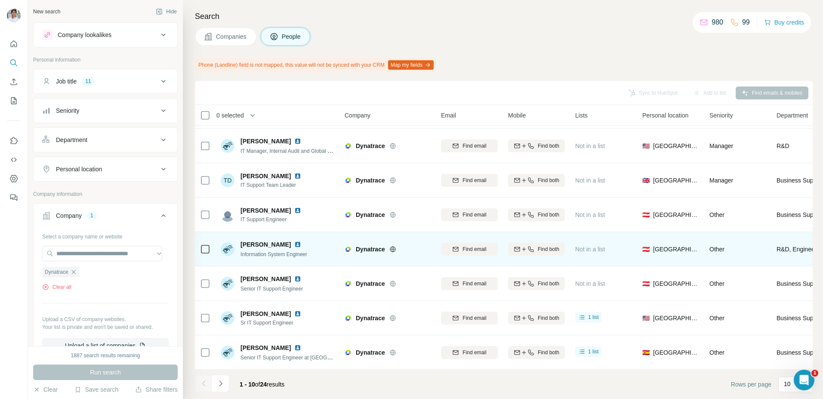
click at [294, 241] on img at bounding box center [297, 244] width 7 height 7
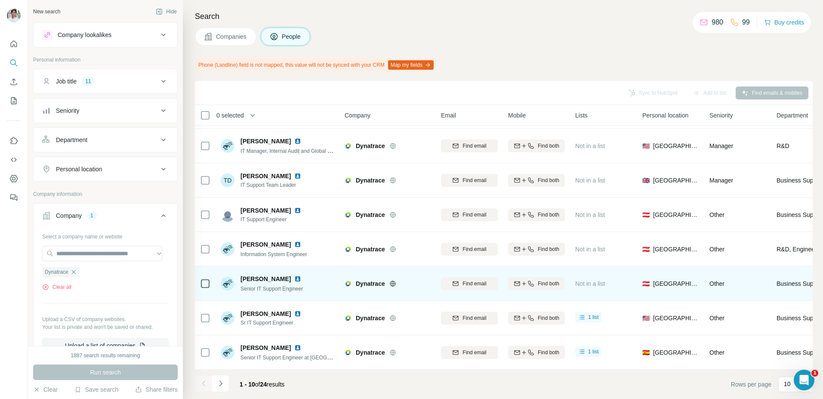
click at [301, 275] on img at bounding box center [297, 278] width 7 height 7
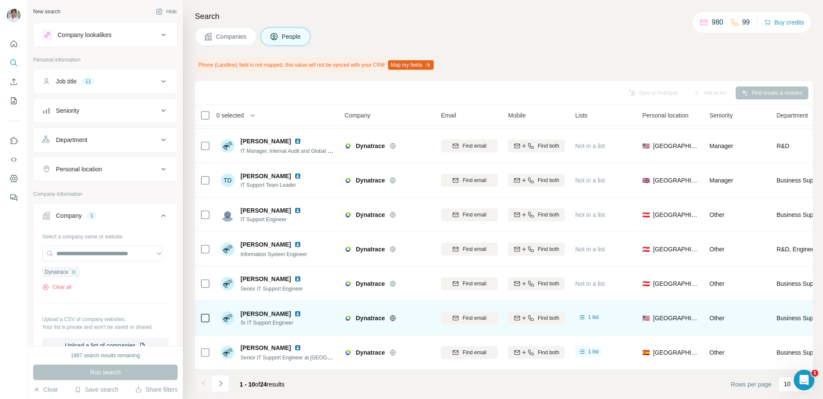
click at [294, 310] on img at bounding box center [297, 313] width 7 height 7
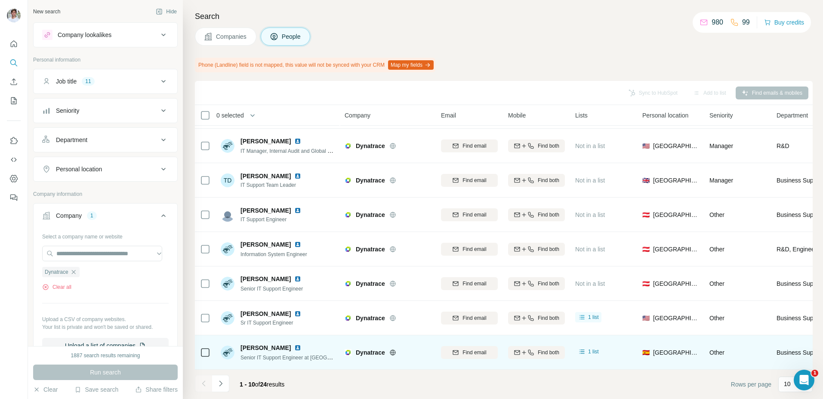
click at [296, 344] on img at bounding box center [297, 347] width 7 height 7
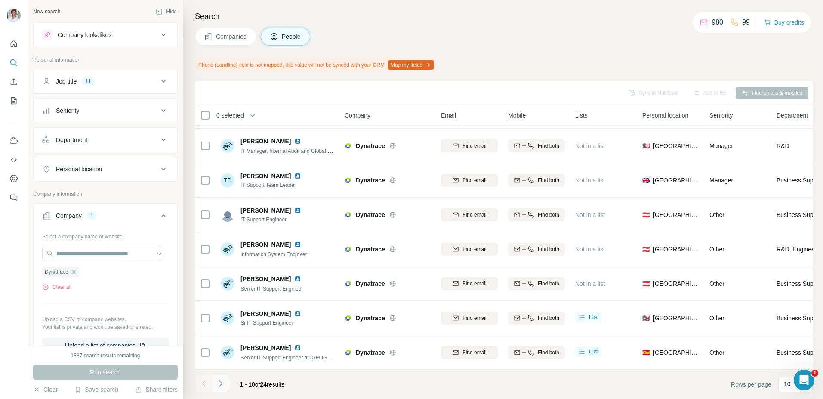
click at [227, 380] on button "Navigate to next page" at bounding box center [220, 383] width 17 height 17
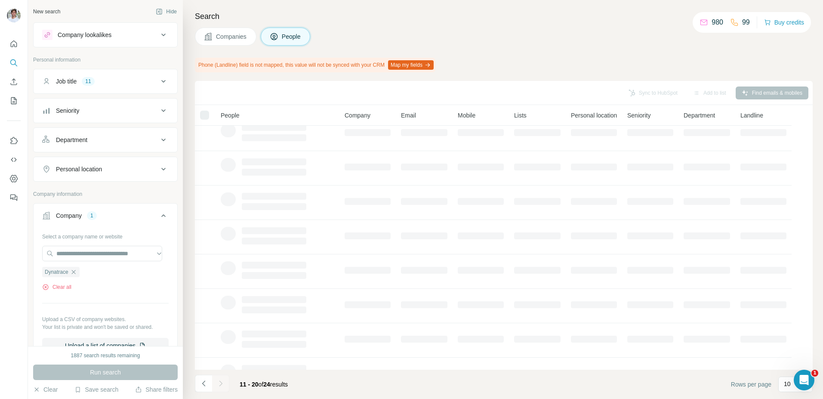
scroll to position [0, 0]
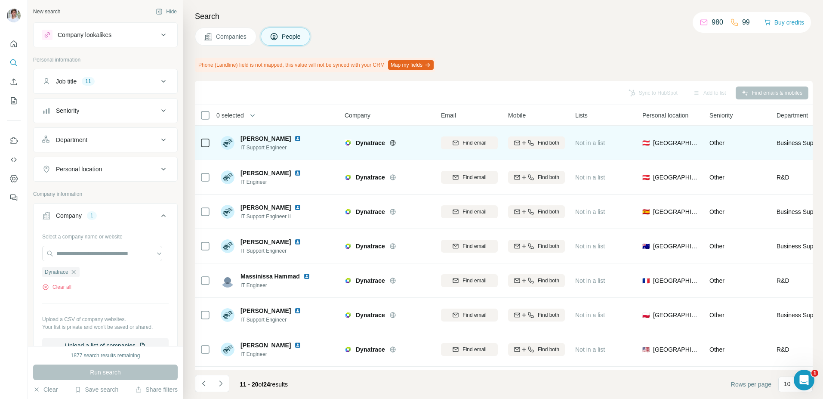
click at [301, 136] on img at bounding box center [297, 138] width 7 height 7
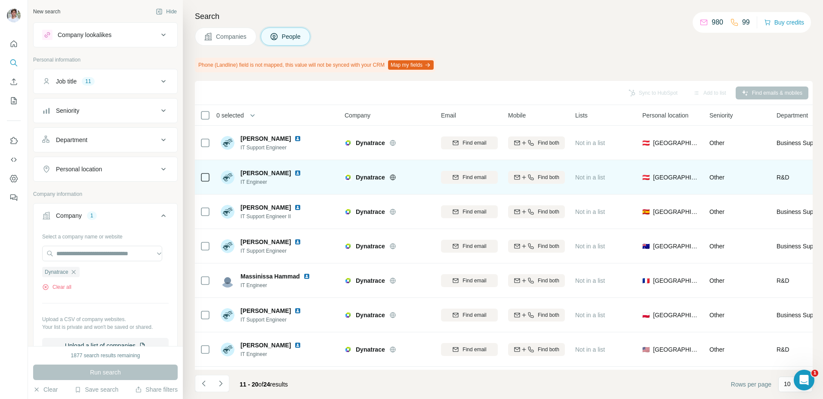
click at [301, 173] on img at bounding box center [297, 172] width 7 height 7
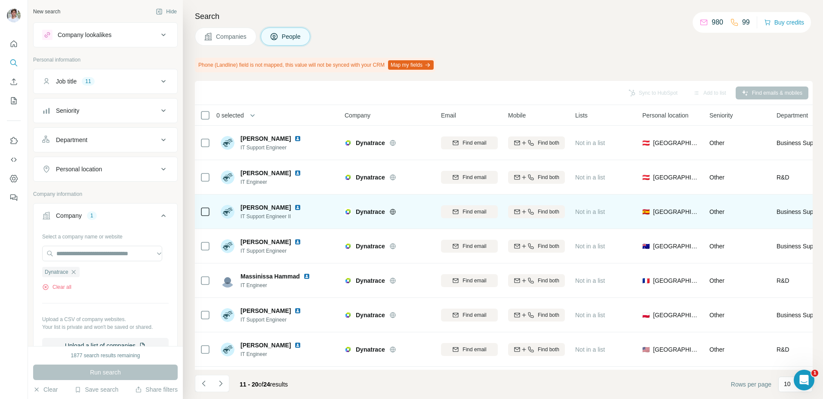
click at [294, 206] on img at bounding box center [297, 207] width 7 height 7
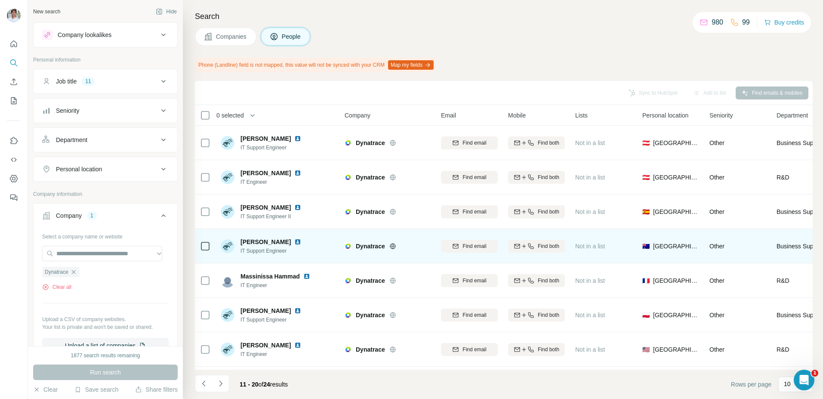
click at [295, 240] on img at bounding box center [297, 241] width 7 height 7
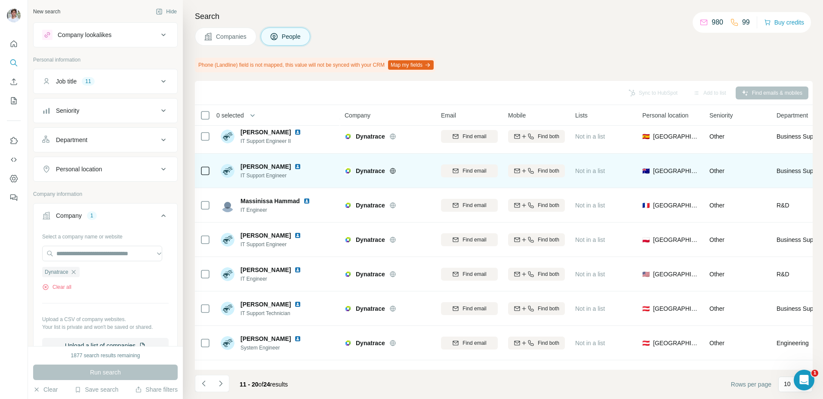
scroll to position [74, 0]
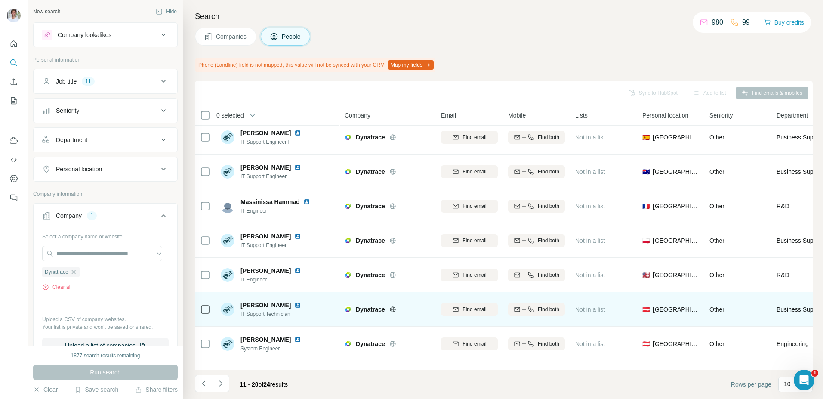
click at [294, 303] on img at bounding box center [297, 305] width 7 height 7
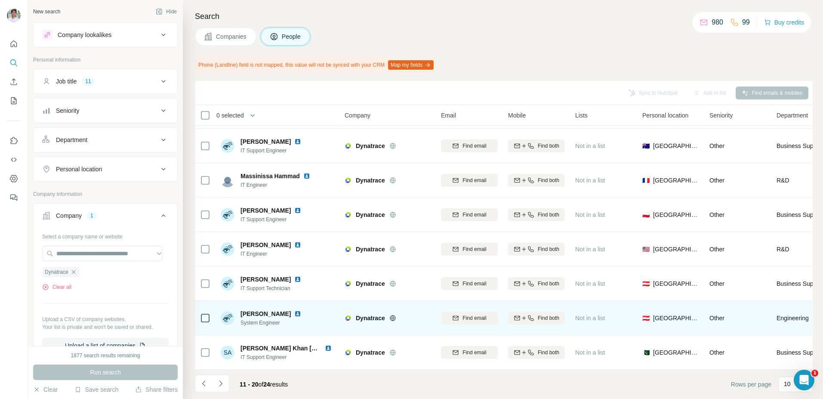
scroll to position [103, 0]
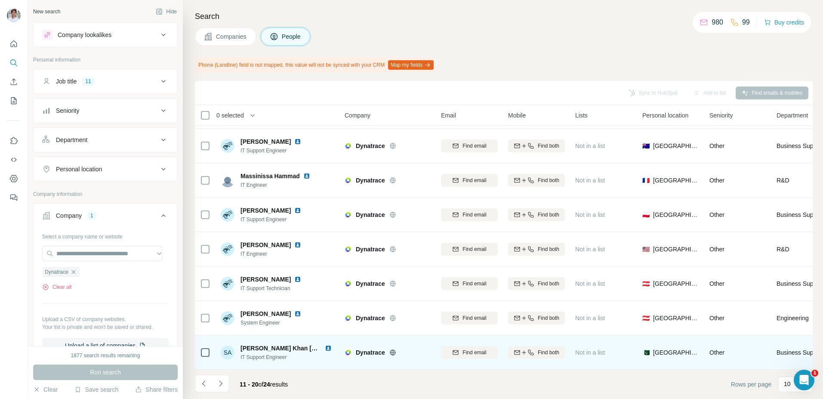
click at [326, 345] on img at bounding box center [328, 348] width 7 height 7
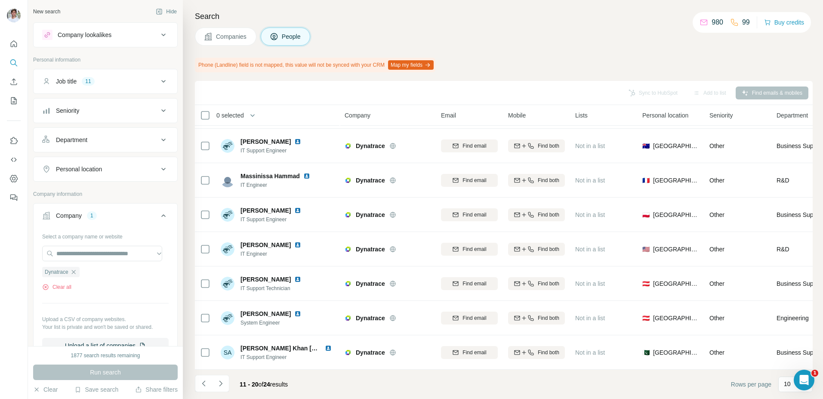
click at [357, 29] on div "Companies People" at bounding box center [504, 37] width 618 height 18
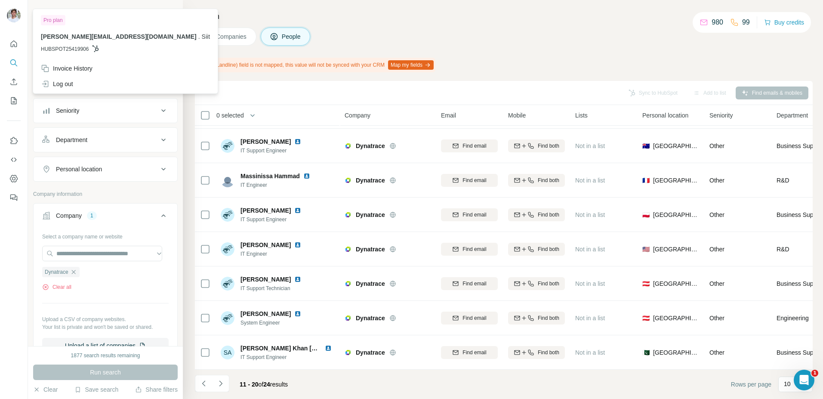
click at [388, 36] on div "Companies People" at bounding box center [504, 37] width 618 height 18
